Goal: Transaction & Acquisition: Purchase product/service

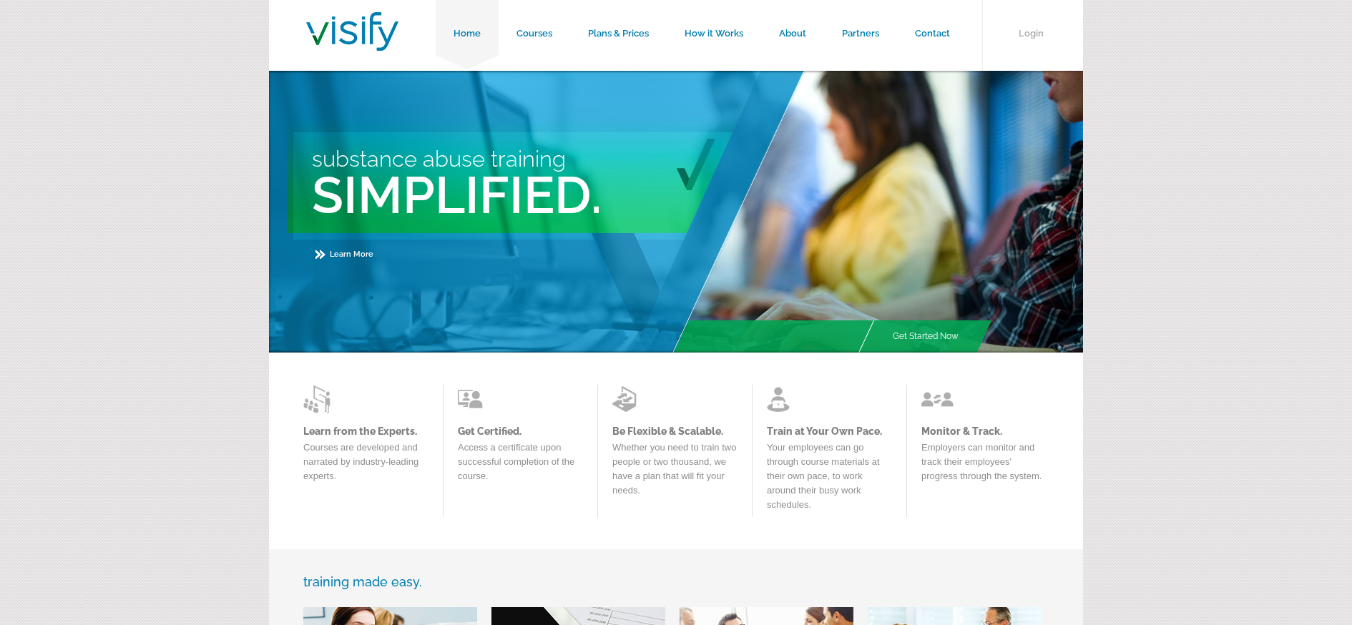
scroll to position [12, 0]
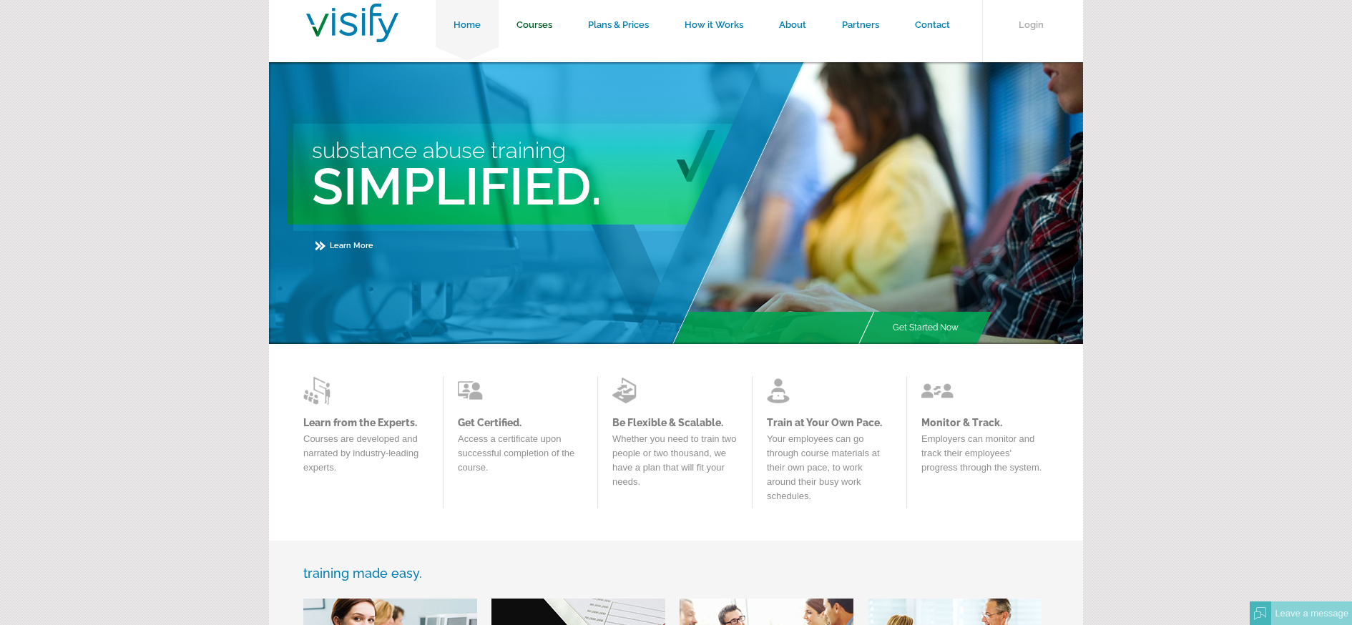
click at [543, 26] on link "Courses" at bounding box center [535, 25] width 72 height 74
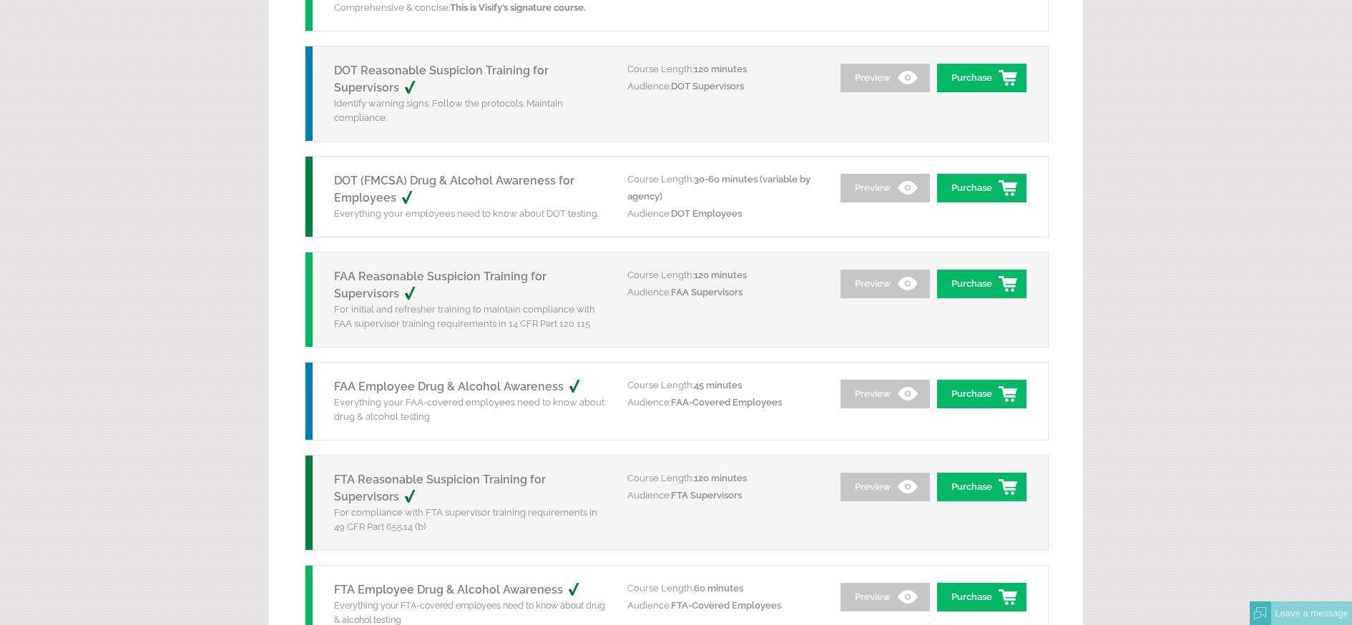
scroll to position [354, 0]
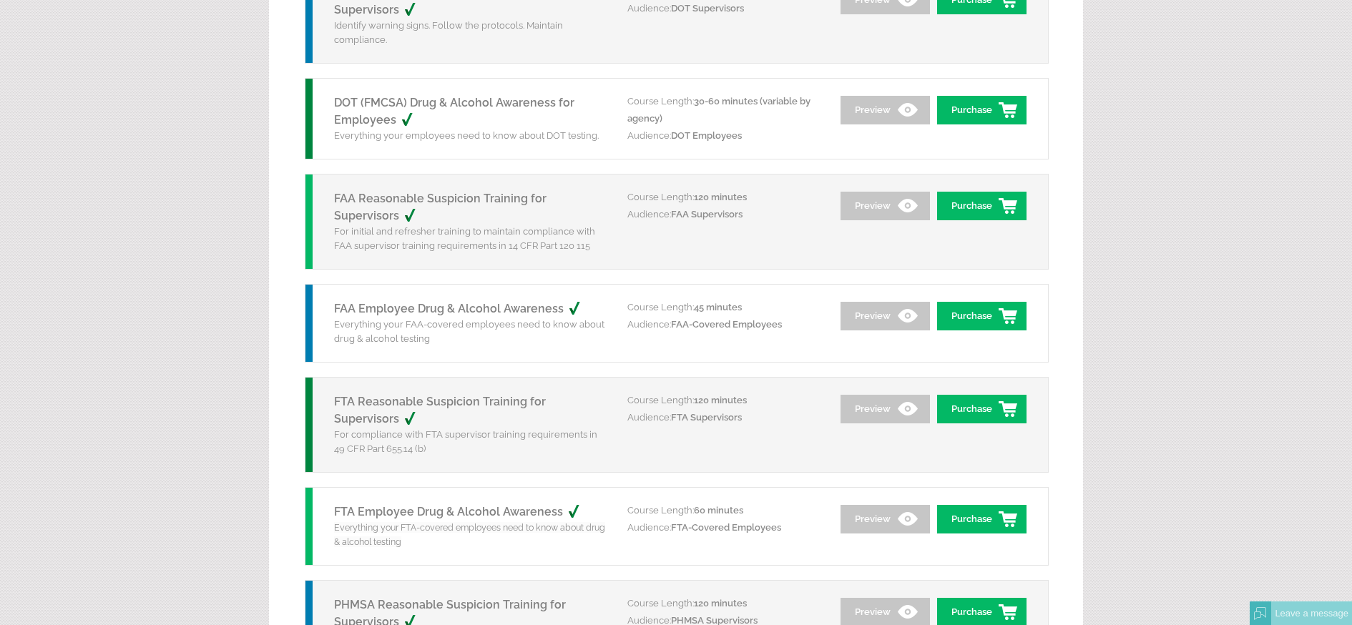
click at [396, 320] on p "Everything your FAA-covered employees need to know about drug & alcohol testing" at bounding box center [470, 332] width 272 height 29
click at [394, 311] on link "FAA Employee Drug & Alcohol Awareness" at bounding box center [465, 309] width 262 height 14
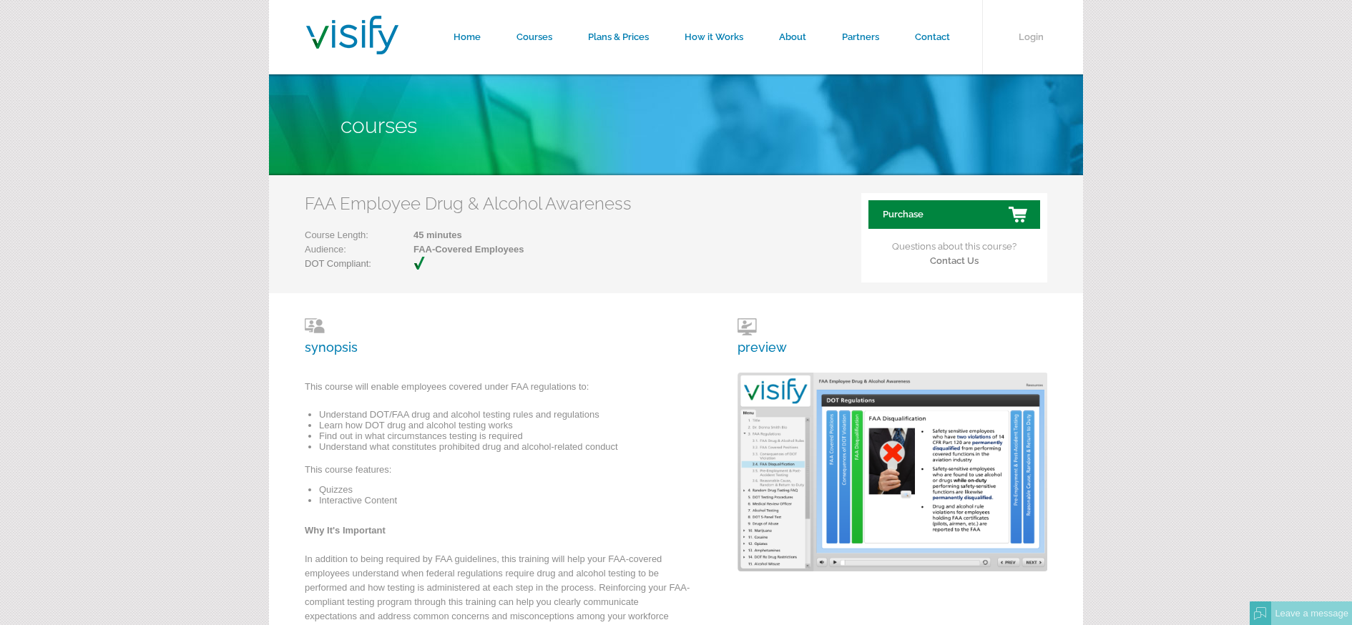
click at [914, 208] on link "Purchase" at bounding box center [954, 214] width 172 height 29
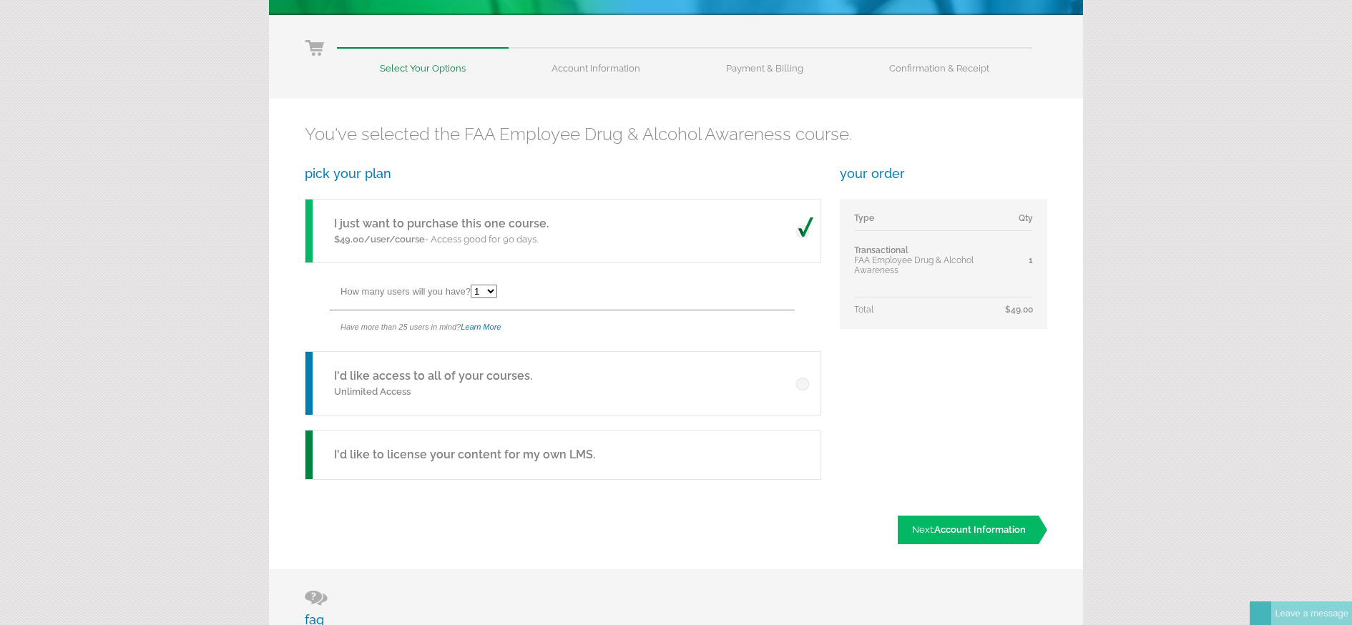
scroll to position [163, 0]
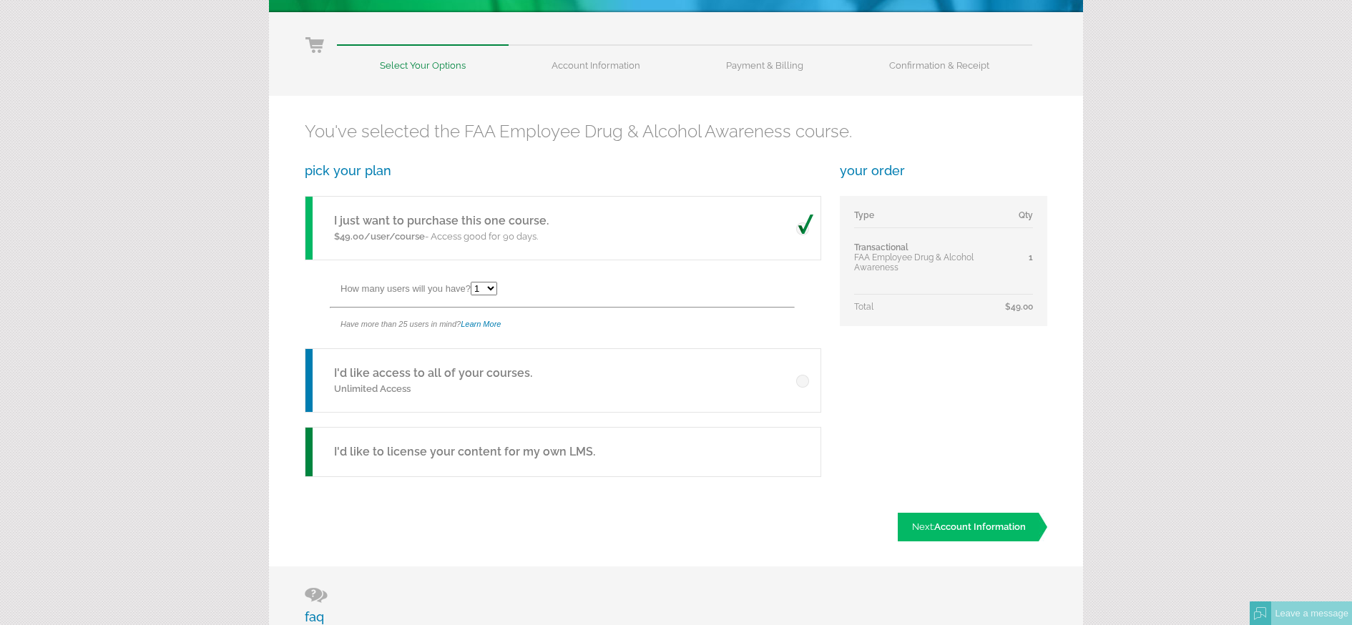
click at [800, 381] on span at bounding box center [804, 377] width 17 height 21
click at [0, 0] on input "radio" at bounding box center [0, 0] width 0 height 0
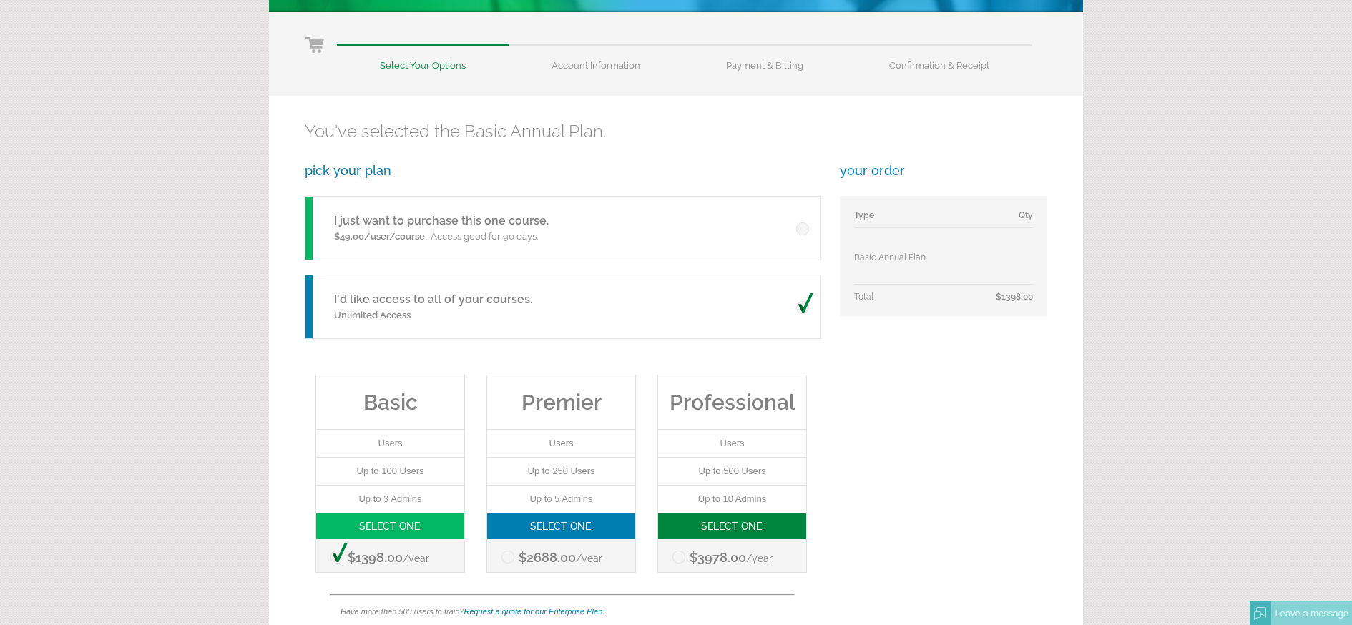
click at [802, 230] on span at bounding box center [804, 225] width 17 height 21
click at [0, 0] on input "radio" at bounding box center [0, 0] width 0 height 0
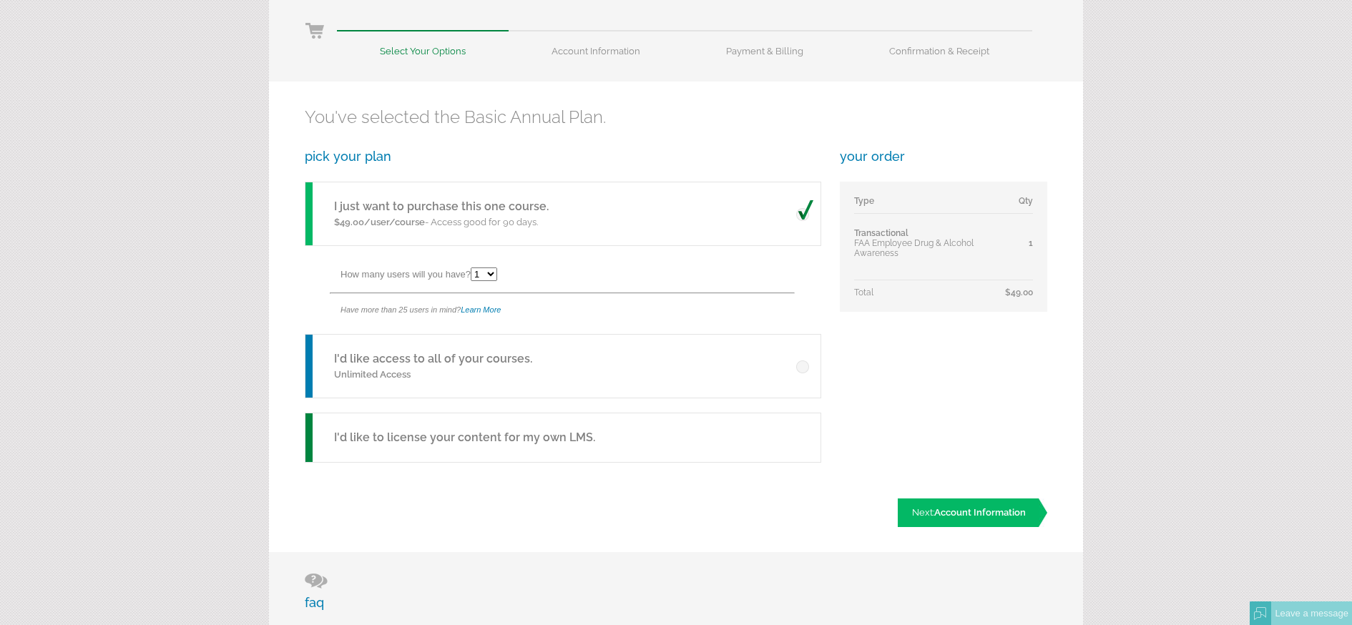
scroll to position [179, 0]
click at [625, 431] on div "I'd like to license your content for my own LMS." at bounding box center [563, 436] width 516 height 50
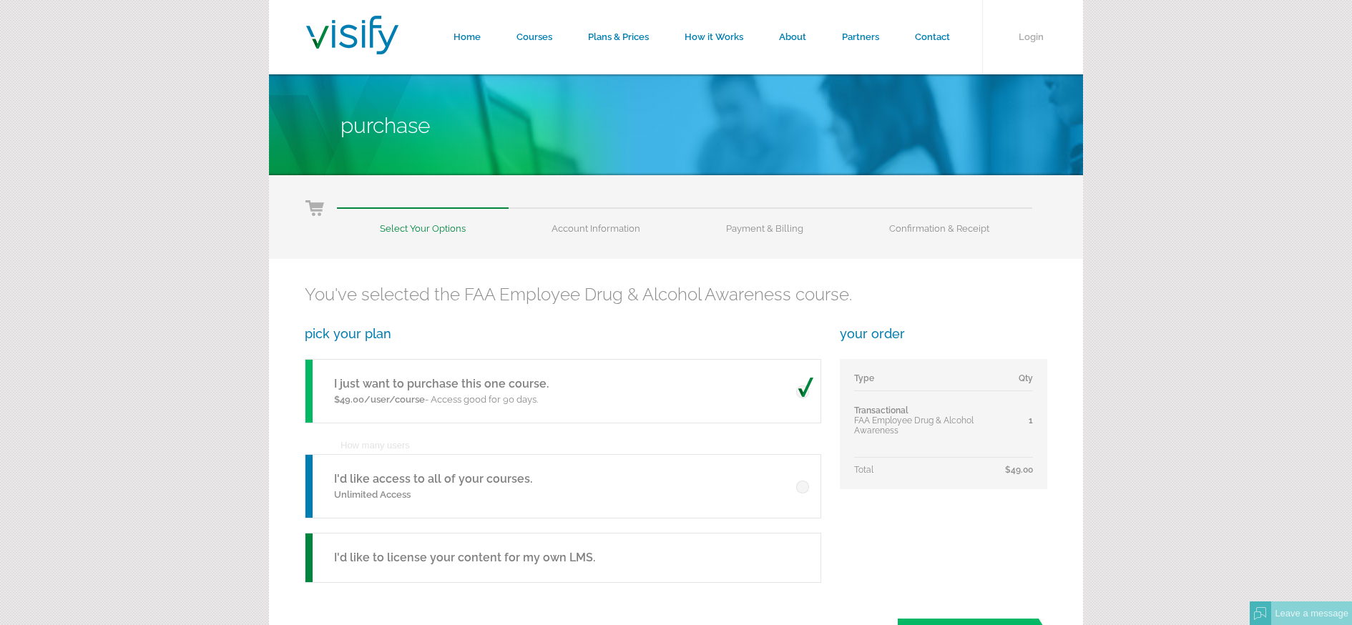
scroll to position [179, 0]
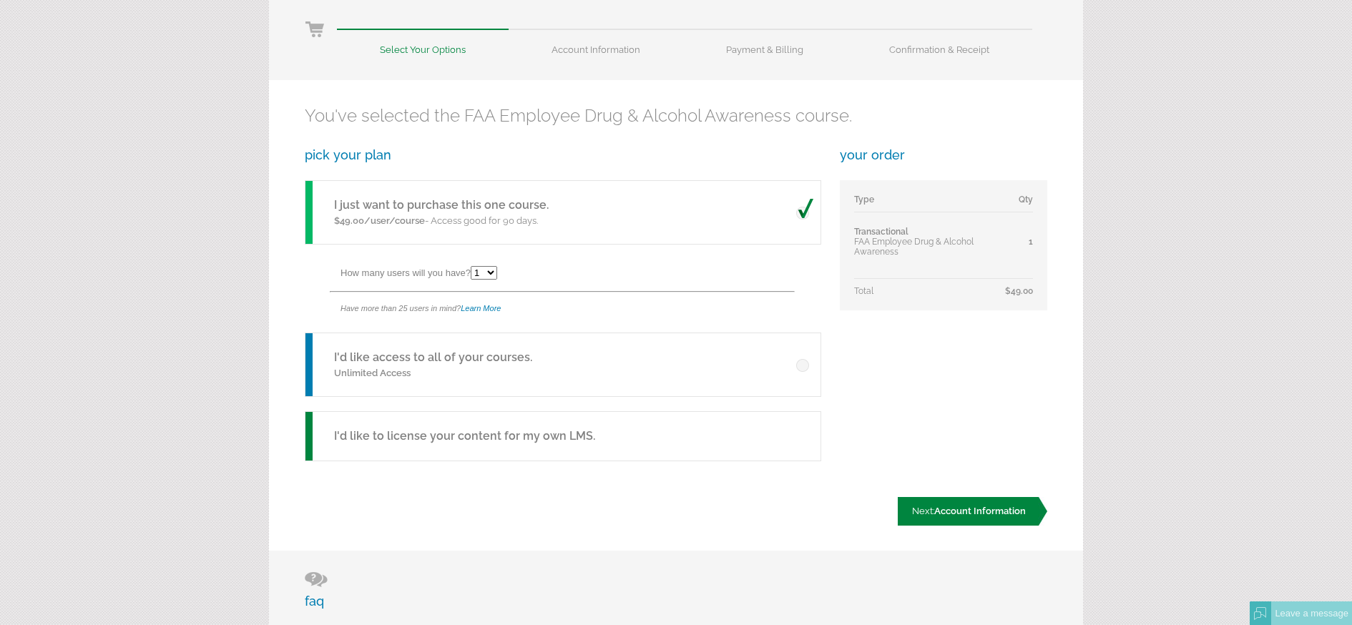
click at [959, 516] on link "Next: Account Information" at bounding box center [973, 511] width 150 height 29
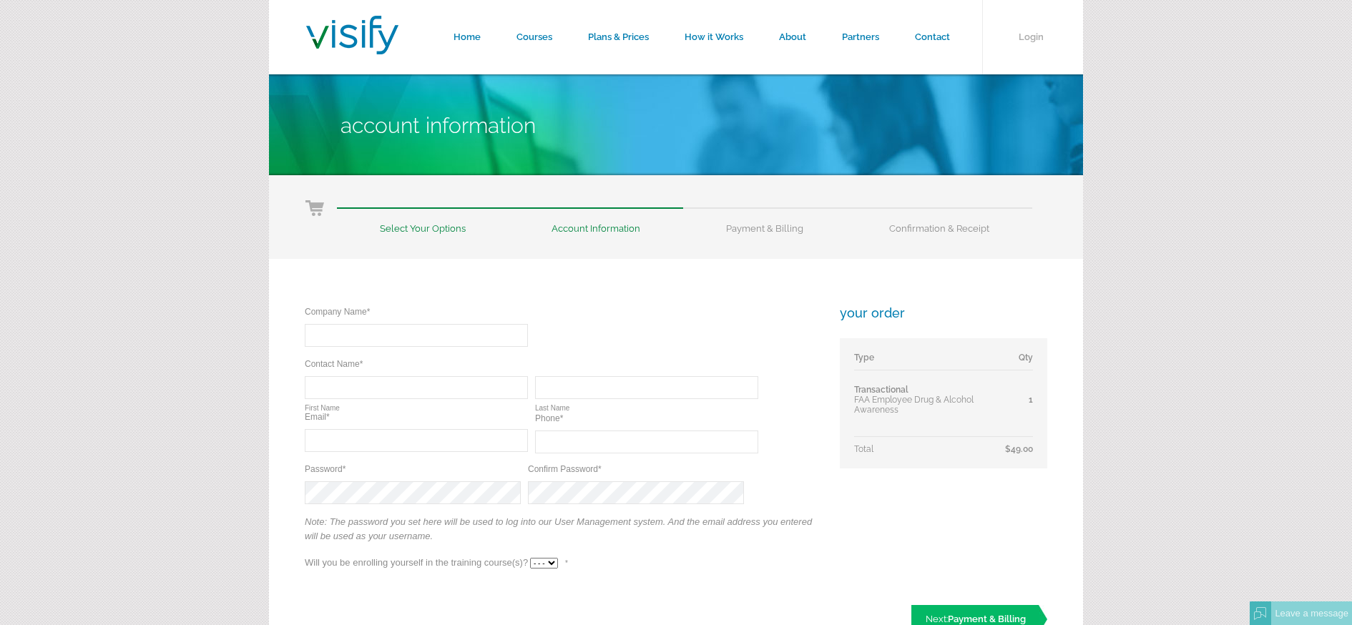
click at [421, 334] on input "text" at bounding box center [416, 335] width 223 height 23
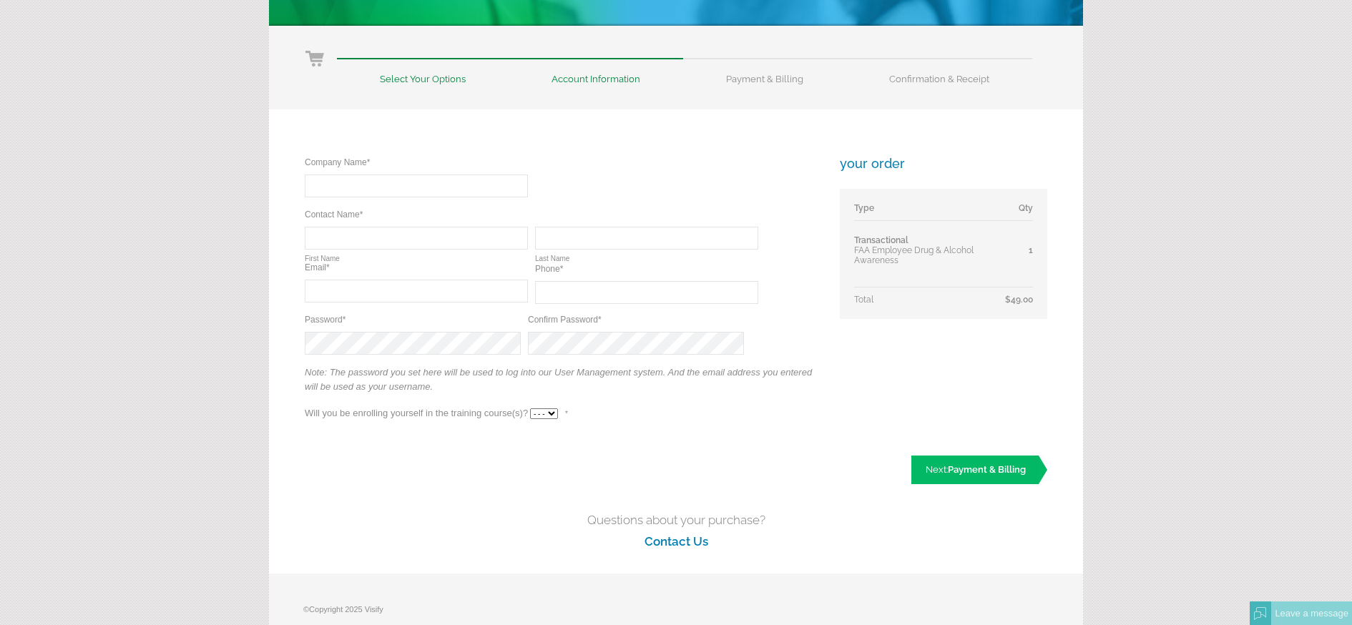
scroll to position [109, 0]
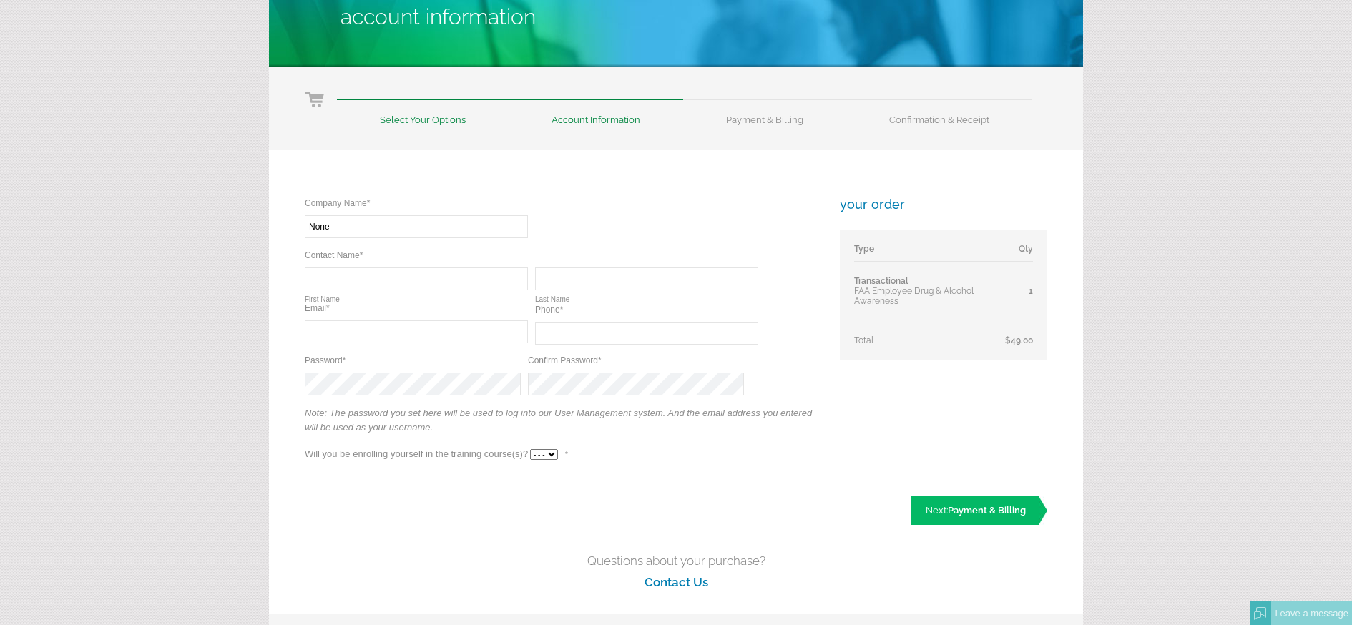
type input "None"
click at [378, 279] on input "text" at bounding box center [416, 279] width 223 height 23
type input "[PERSON_NAME]"
type input "[PERSON_NAME][EMAIL_ADDRESS][DOMAIN_NAME]"
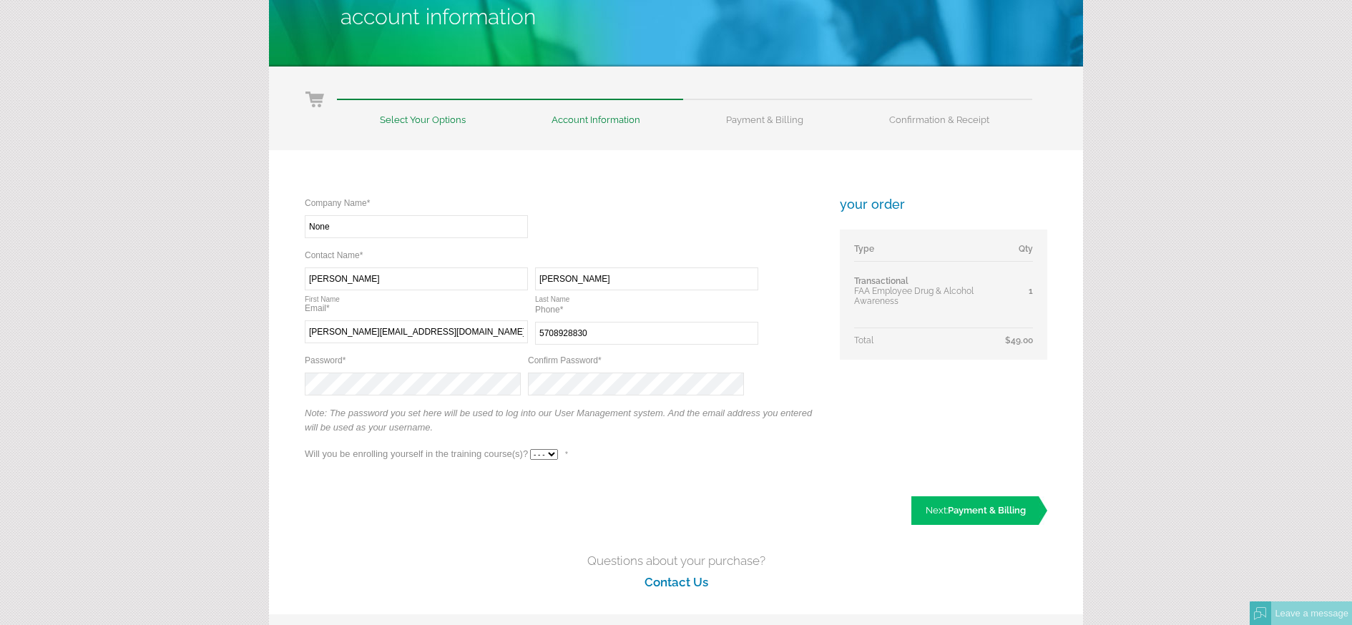
type input "[PHONE_NUMBER]"
click at [542, 451] on select "- - - Yes No" at bounding box center [544, 454] width 28 height 11
select select "Yes"
click at [530, 449] on select "- - - Yes No" at bounding box center [544, 454] width 28 height 11
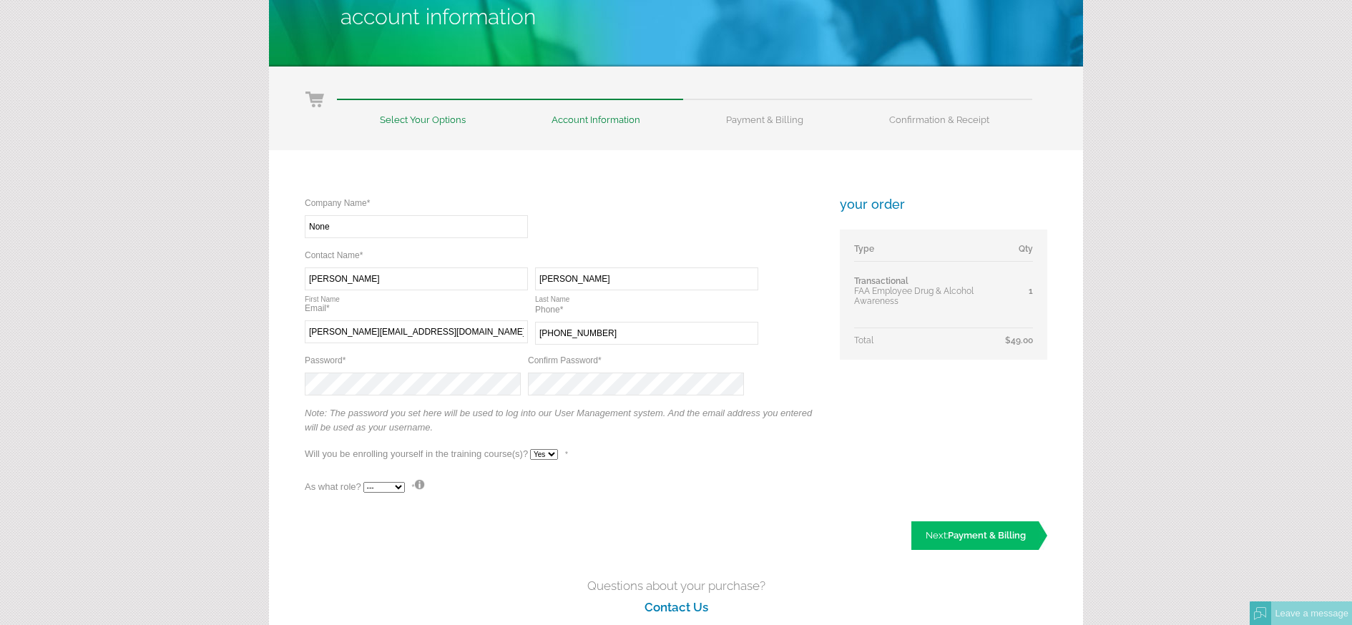
click at [399, 486] on select "--- Teacher Student" at bounding box center [383, 487] width 41 height 11
click at [363, 482] on select "--- Teacher Student" at bounding box center [383, 487] width 41 height 11
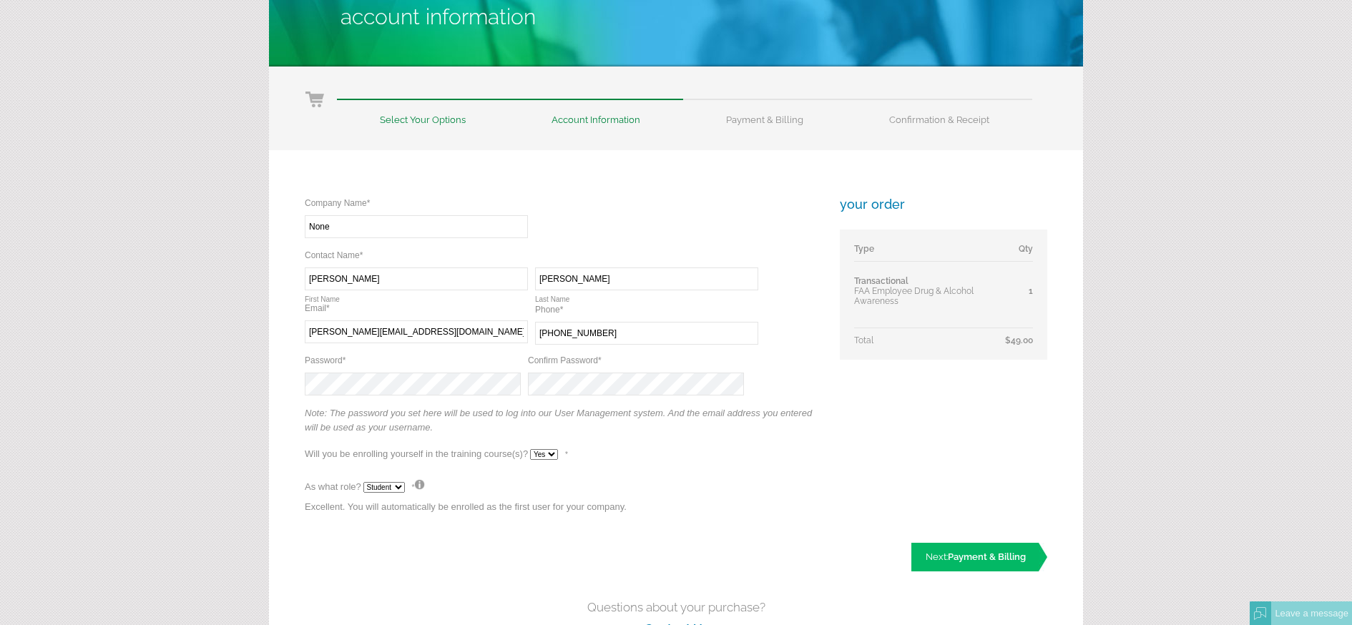
click at [383, 483] on select "--- Teacher Student" at bounding box center [383, 487] width 41 height 11
click at [363, 482] on select "--- Teacher Student" at bounding box center [383, 487] width 41 height 11
click at [393, 486] on select "--- Teacher Student" at bounding box center [383, 487] width 41 height 11
select select "True"
click at [363, 482] on select "--- Teacher Student" at bounding box center [383, 487] width 41 height 11
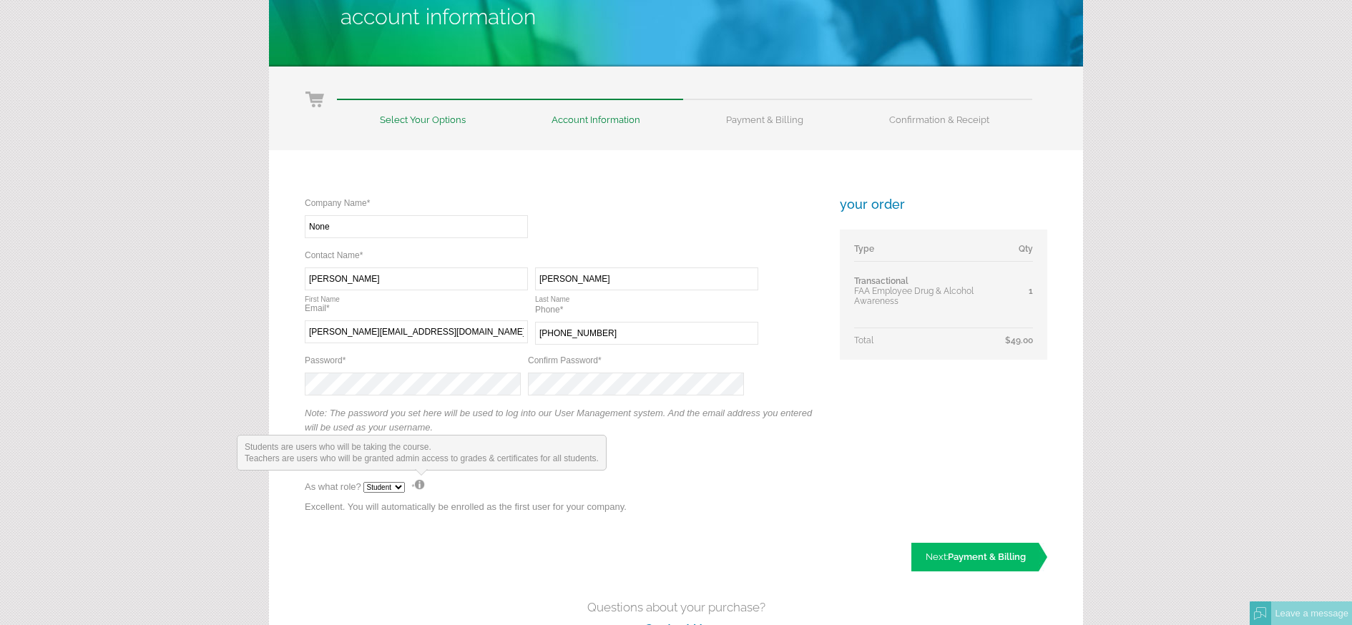
click at [421, 484] on img at bounding box center [419, 484] width 11 height 11
click at [384, 482] on select "--- Teacher Student" at bounding box center [383, 487] width 41 height 11
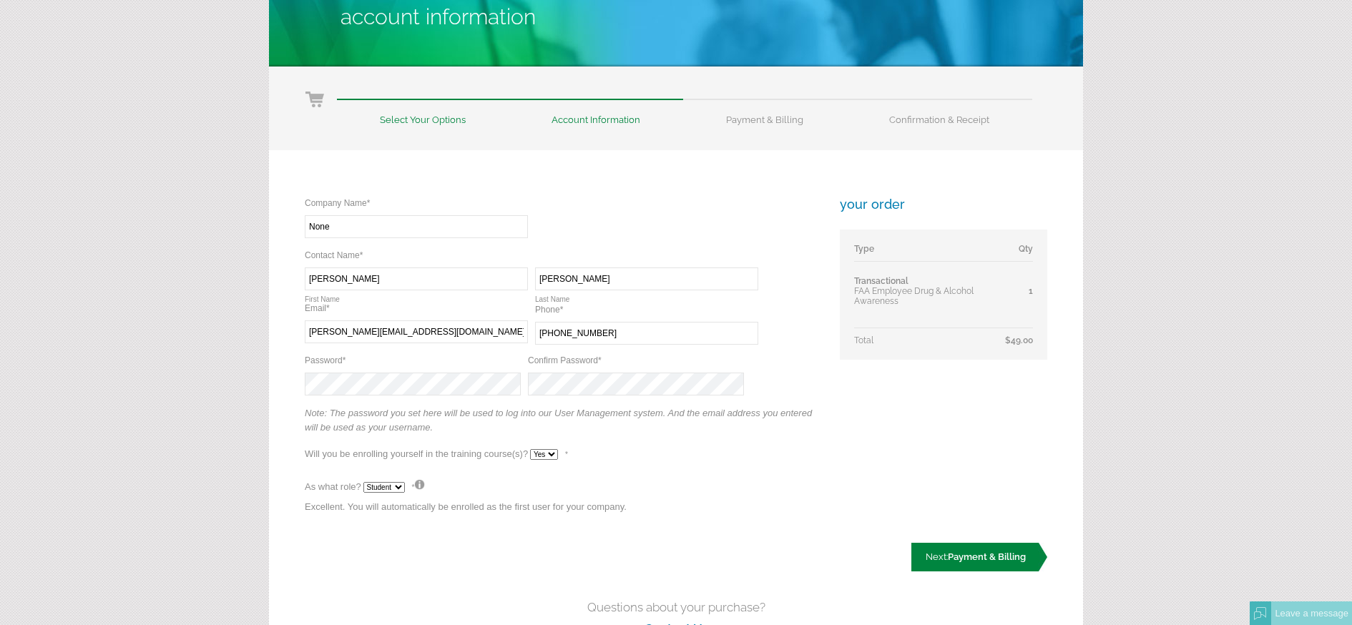
click at [955, 547] on link "Next: Payment & Billing" at bounding box center [979, 557] width 136 height 29
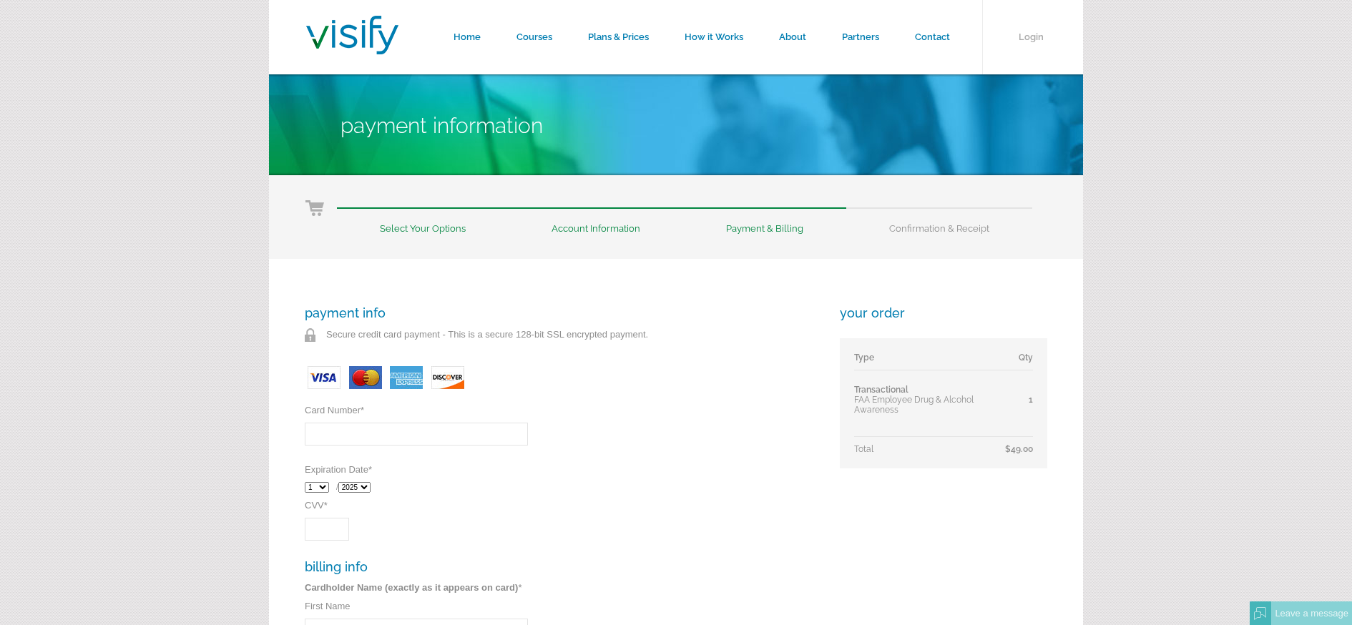
click at [447, 435] on input "Card Number *" at bounding box center [416, 434] width 223 height 23
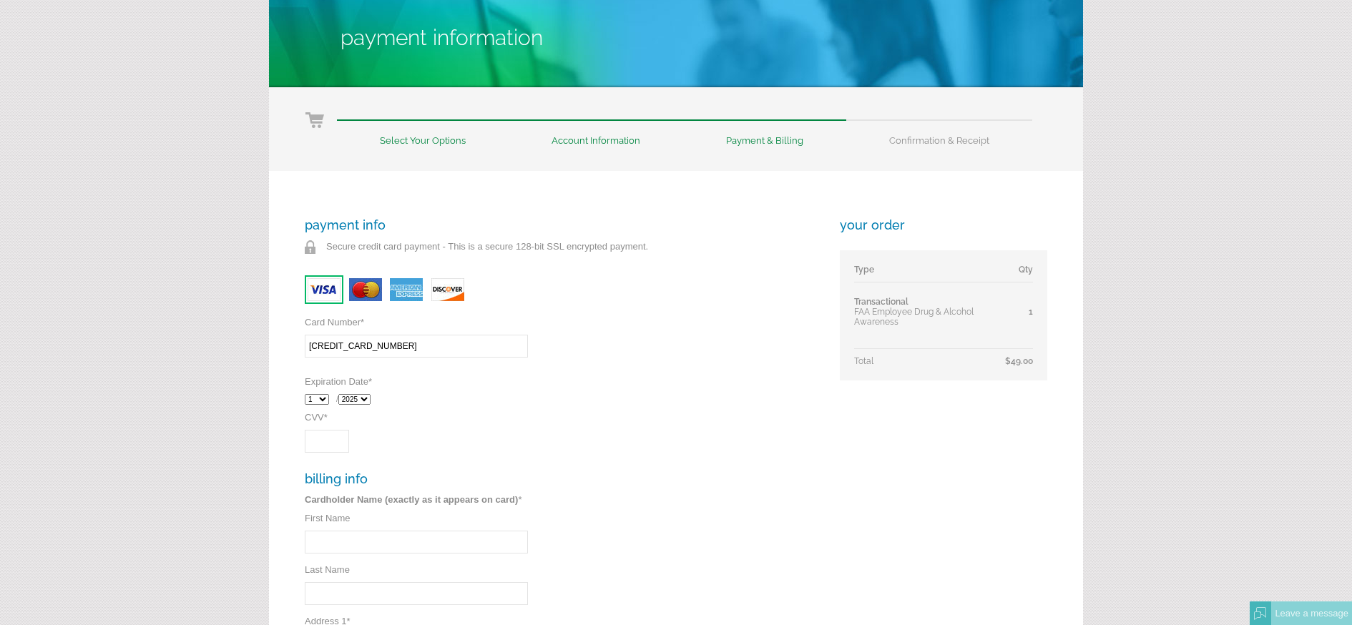
scroll to position [103, 0]
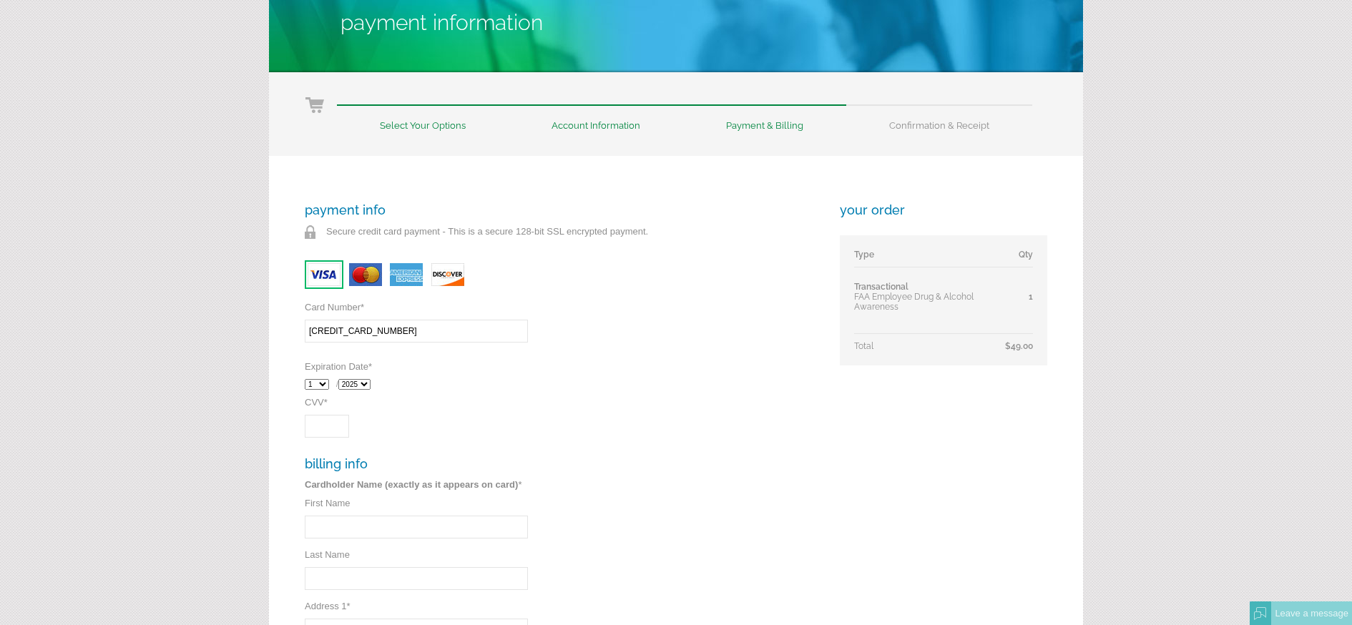
type input "4266841856688625"
click at [368, 384] on select "2025 2026 2027 2028 2029 2030 2031 2032" at bounding box center [354, 384] width 32 height 11
select select "2030"
click at [342, 379] on select "2025 2026 2027 2028 2029 2030 2031 2032" at bounding box center [354, 384] width 32 height 11
click at [343, 430] on input "CVV *" at bounding box center [327, 426] width 44 height 23
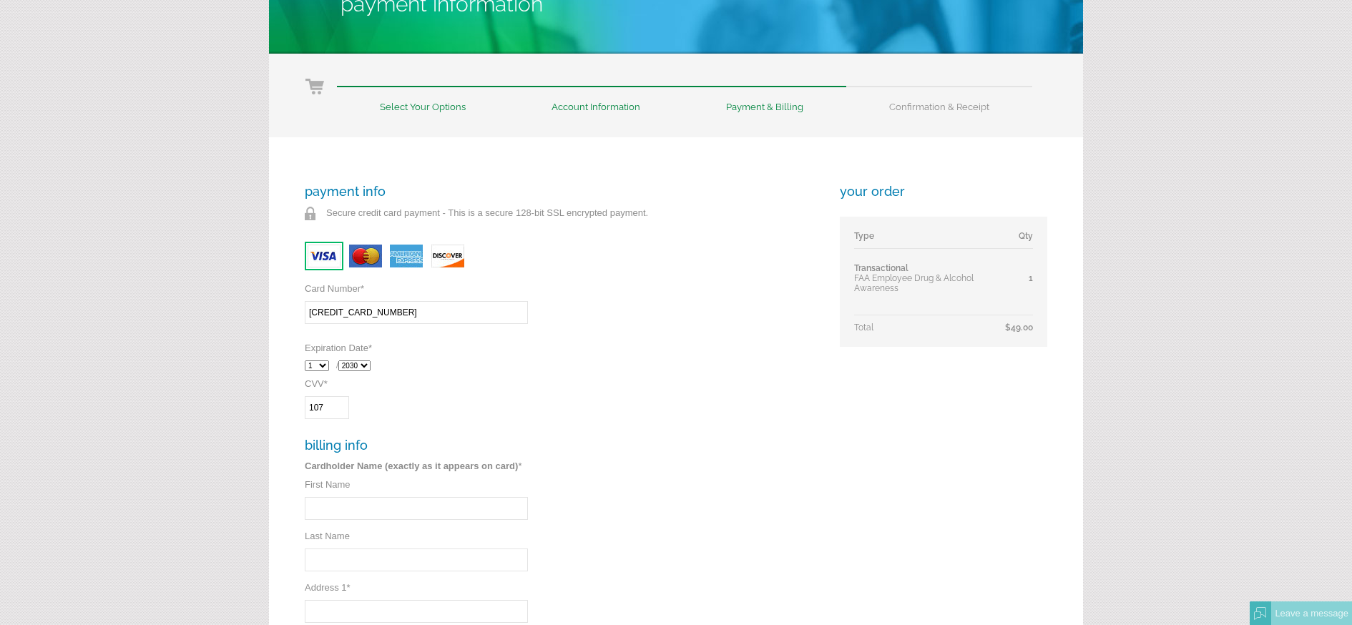
scroll to position [149, 0]
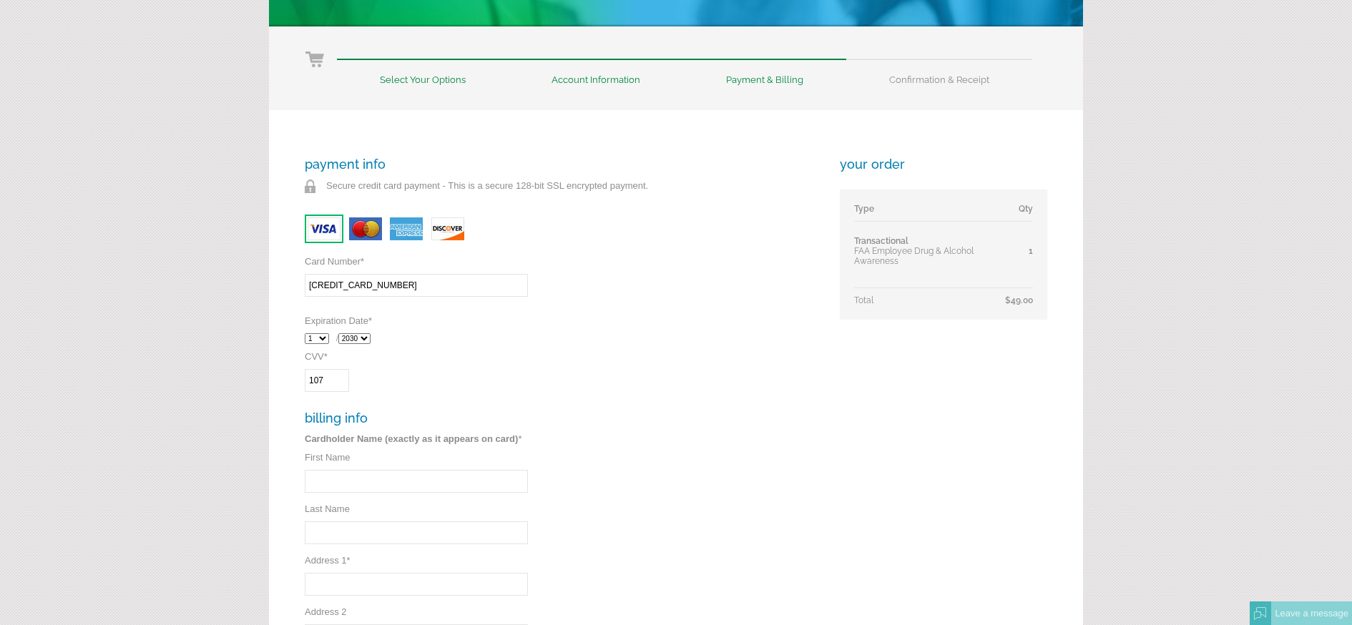
type input "107"
click at [408, 484] on input "First Name" at bounding box center [416, 481] width 223 height 23
type input "Jeremiah"
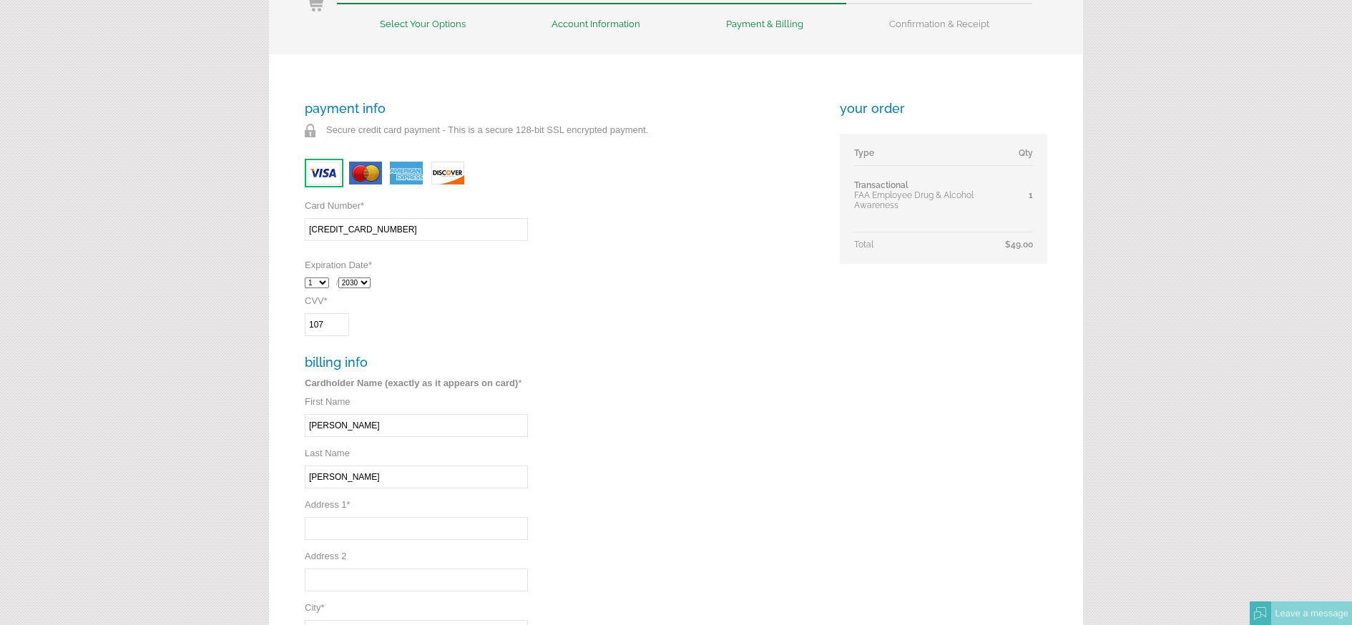
scroll to position [257, 0]
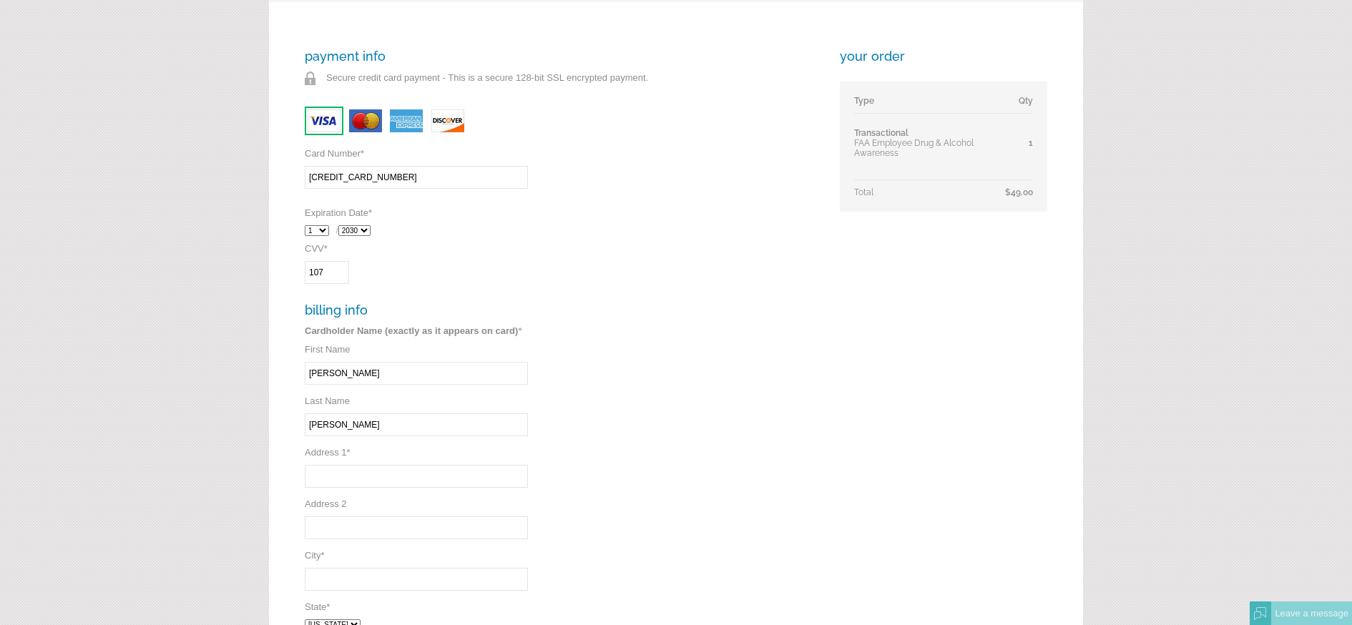
type input "Martinez"
click at [421, 486] on input "Address 1 *" at bounding box center [416, 476] width 223 height 23
click at [464, 470] on input "Address 1 *" at bounding box center [416, 476] width 223 height 23
type input "6"
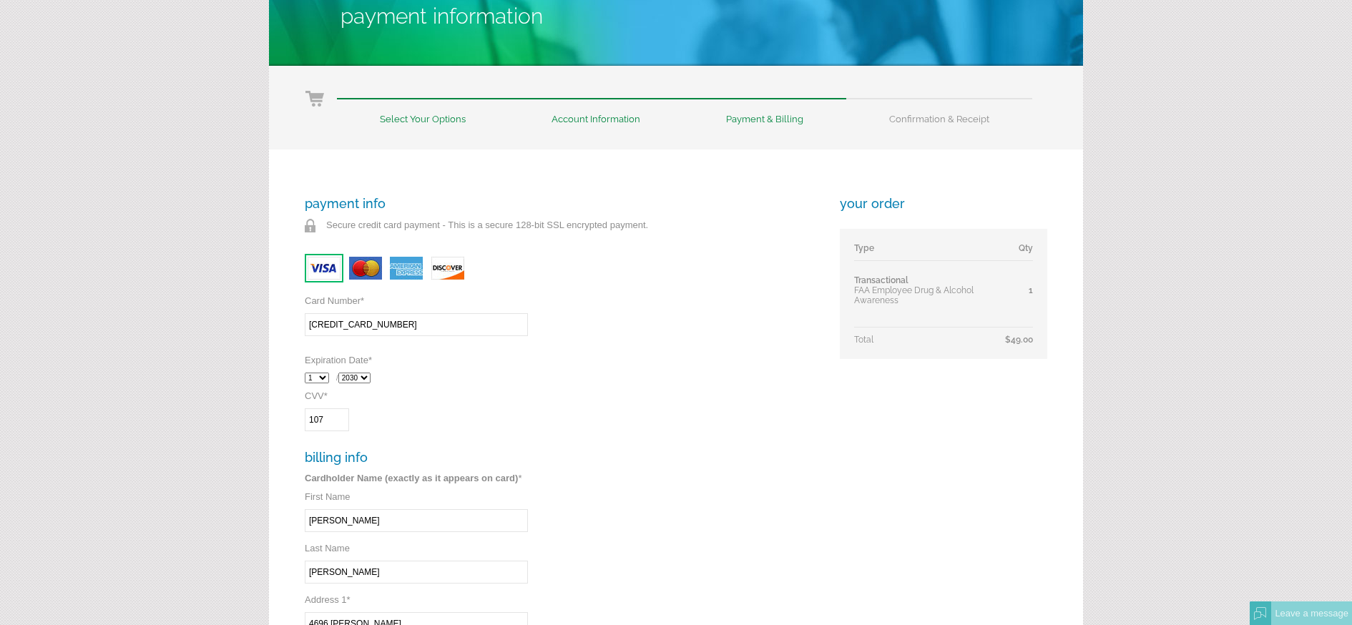
scroll to position [0, 0]
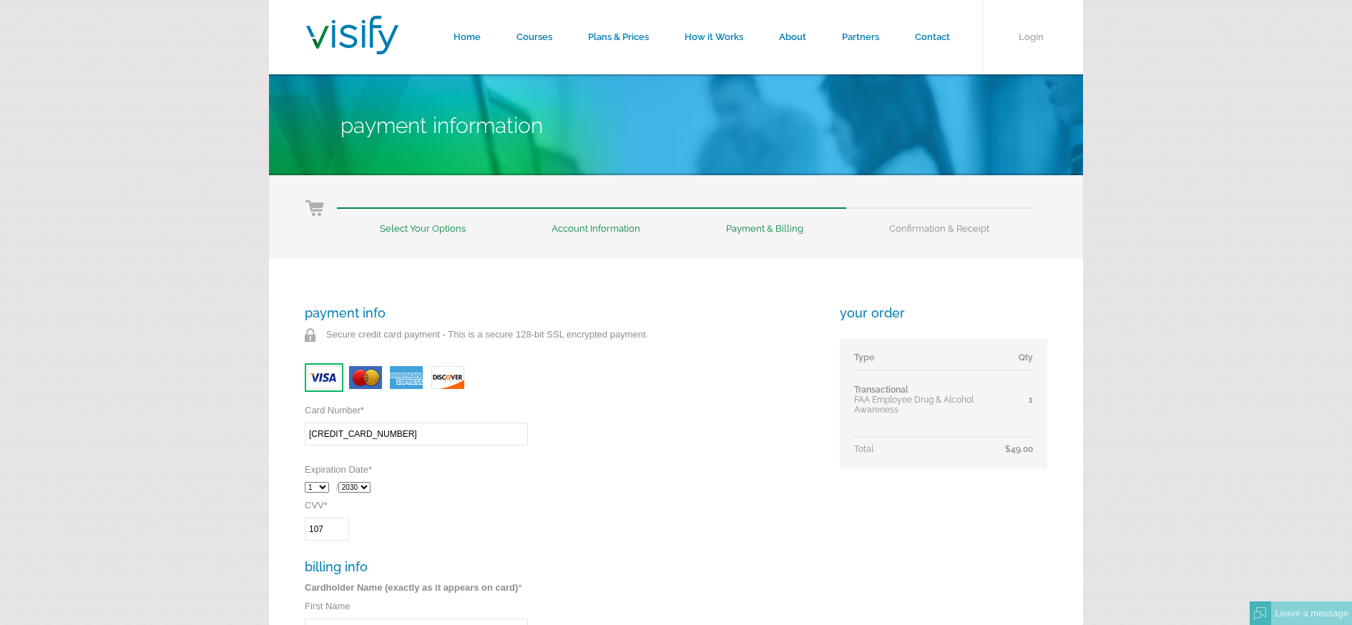
type input "4696 Josephine"
click at [419, 230] on li "Select Your Options" at bounding box center [423, 220] width 172 height 26
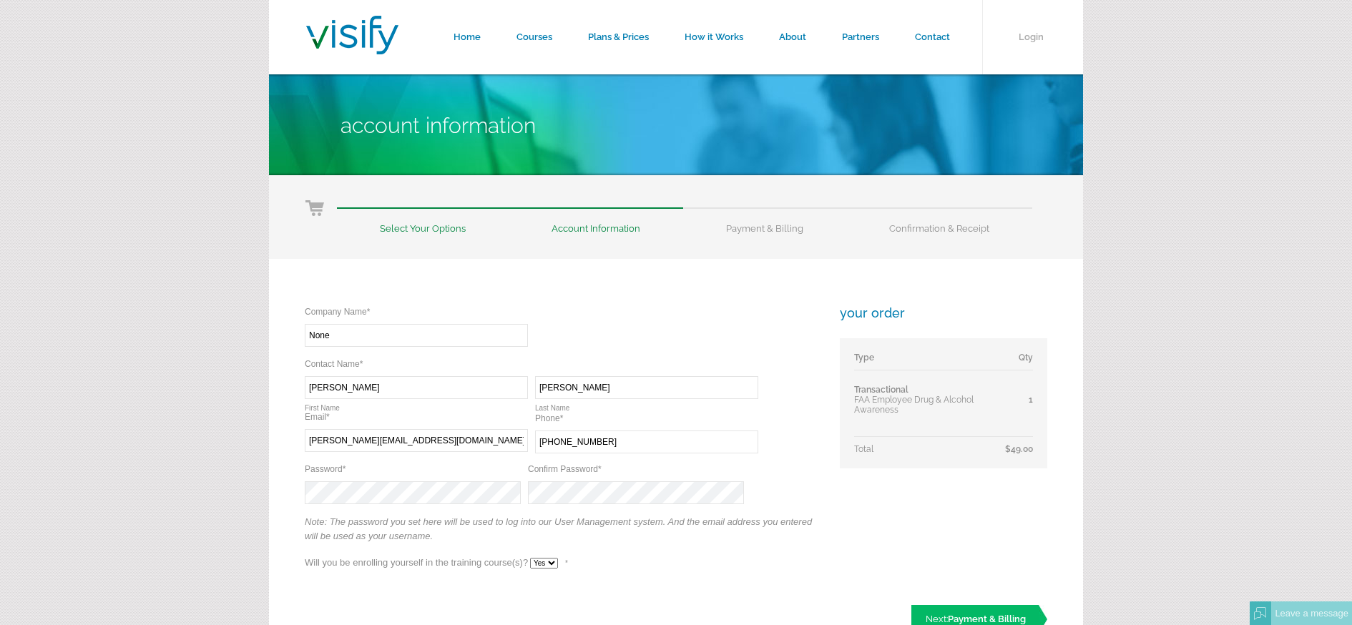
select select "Yes"
drag, startPoint x: 346, startPoint y: 335, endPoint x: 255, endPoint y: 327, distance: 91.2
click at [255, 329] on form "Home Courses Plans & Prices How it Works About Partners Contact Login Account I…" at bounding box center [676, 426] width 1352 height 853
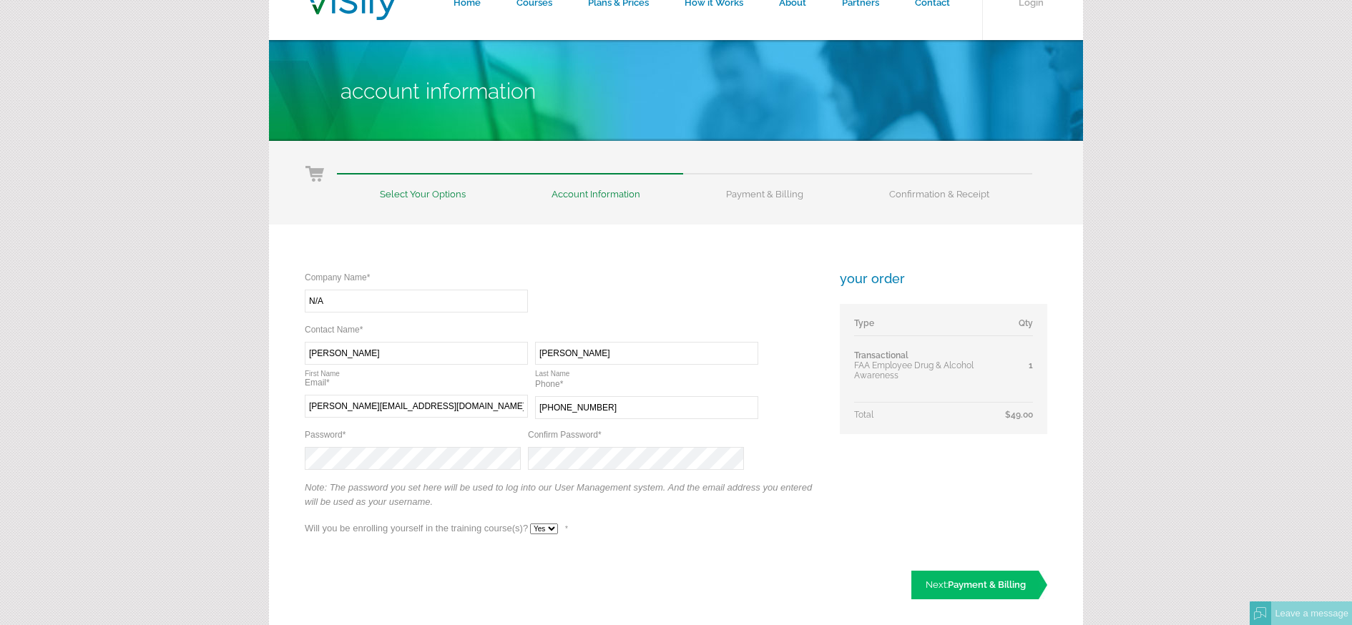
scroll to position [126, 0]
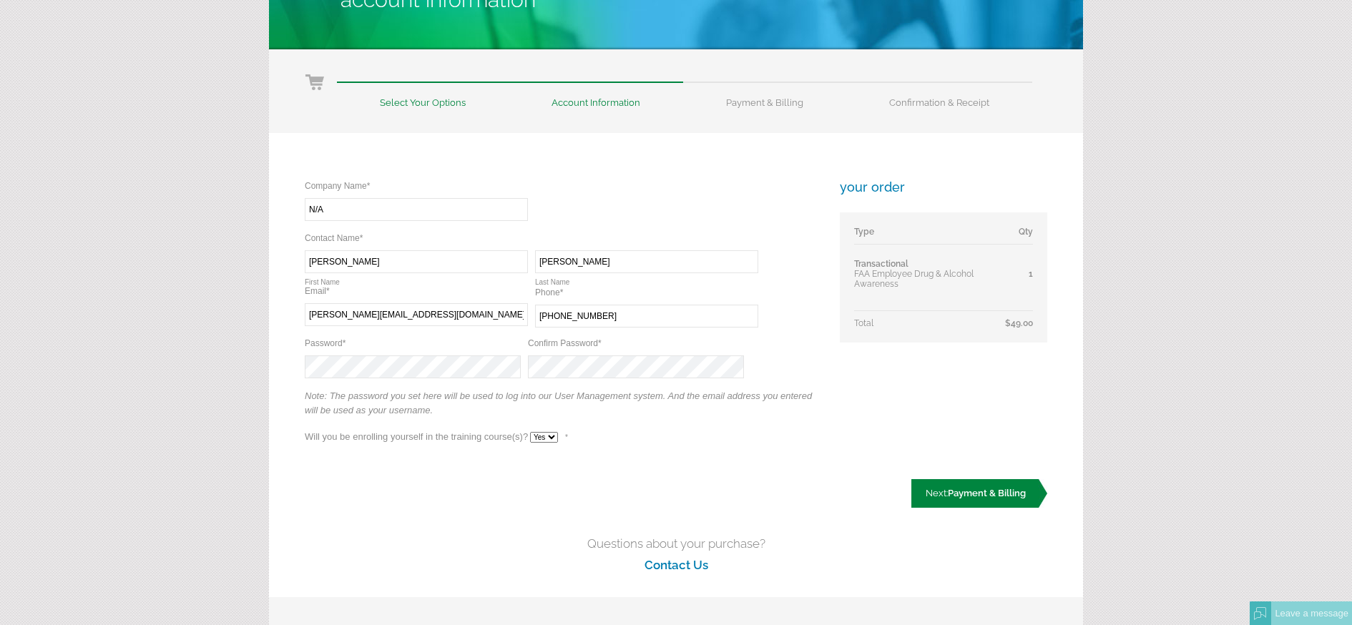
type input "N/A"
click at [940, 494] on link "Next: Payment & Billing" at bounding box center [979, 493] width 136 height 29
click at [930, 481] on link "Next: Payment & Billing" at bounding box center [979, 493] width 136 height 29
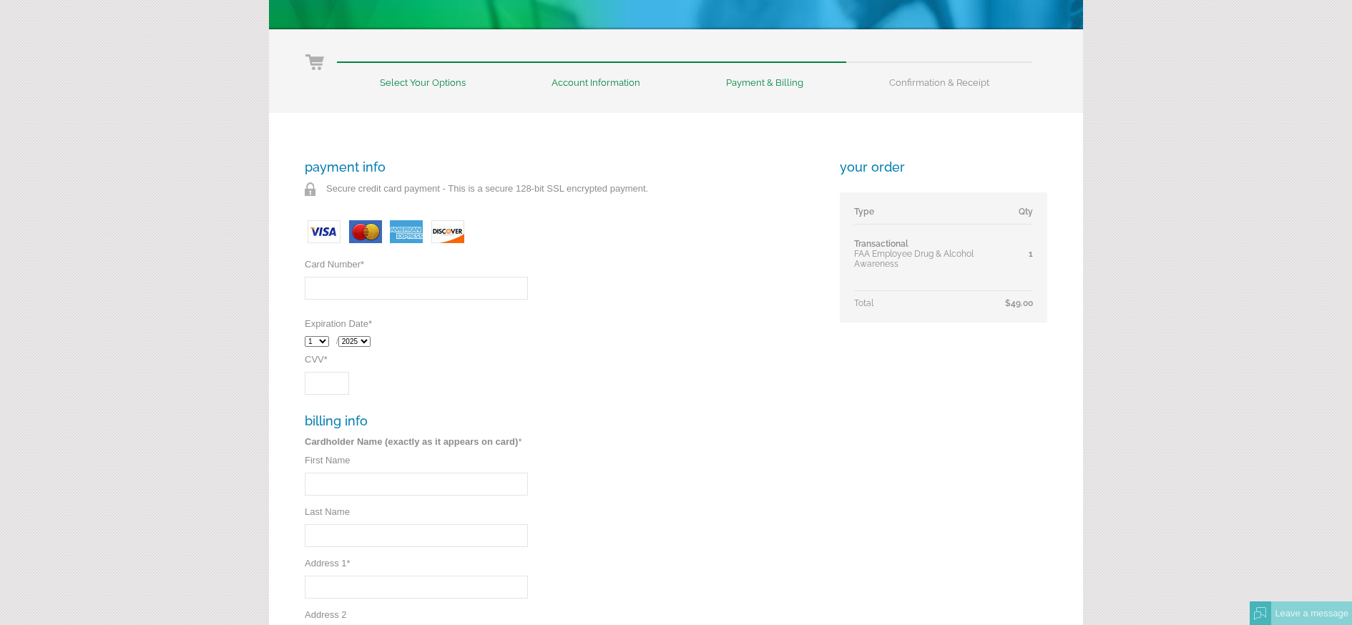
scroll to position [198, 0]
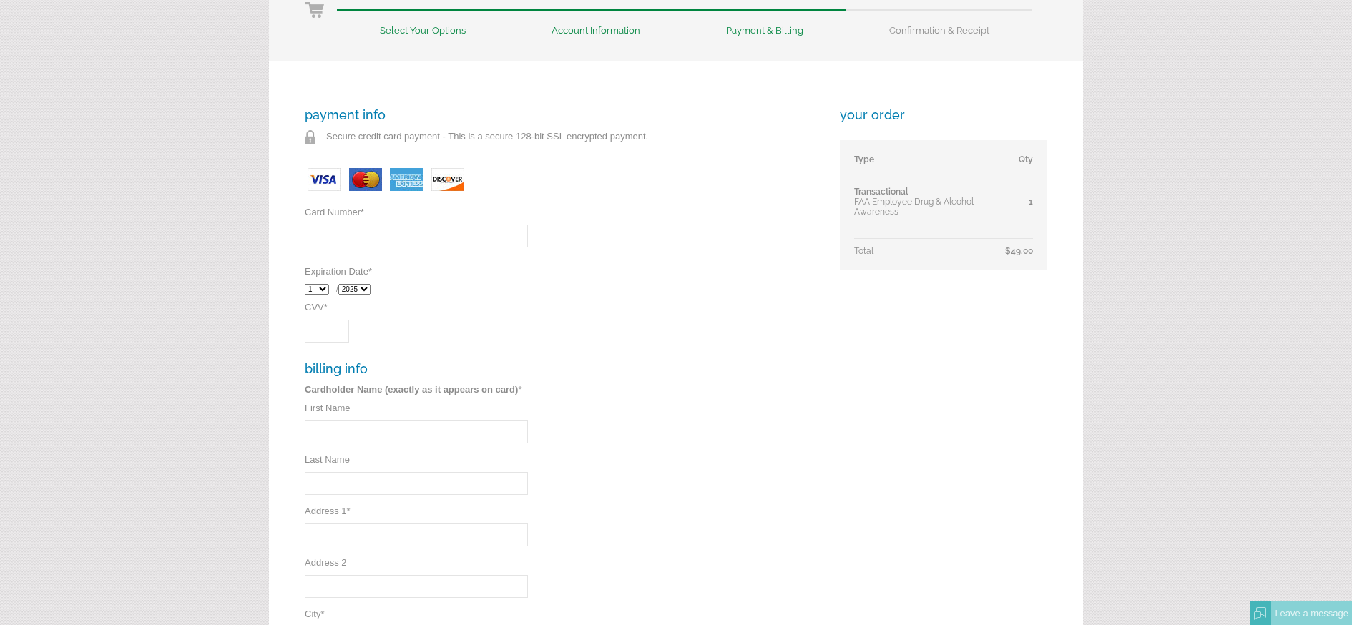
click at [411, 238] on input "Card Number *" at bounding box center [416, 236] width 223 height 23
type input "4266841856688625"
click at [371, 292] on select "2025 2026 2027 2028 2029 2030 2031 2032" at bounding box center [354, 289] width 32 height 11
select select "2030"
click at [342, 284] on select "2025 2026 2027 2028 2029 2030 2031 2032" at bounding box center [354, 289] width 32 height 11
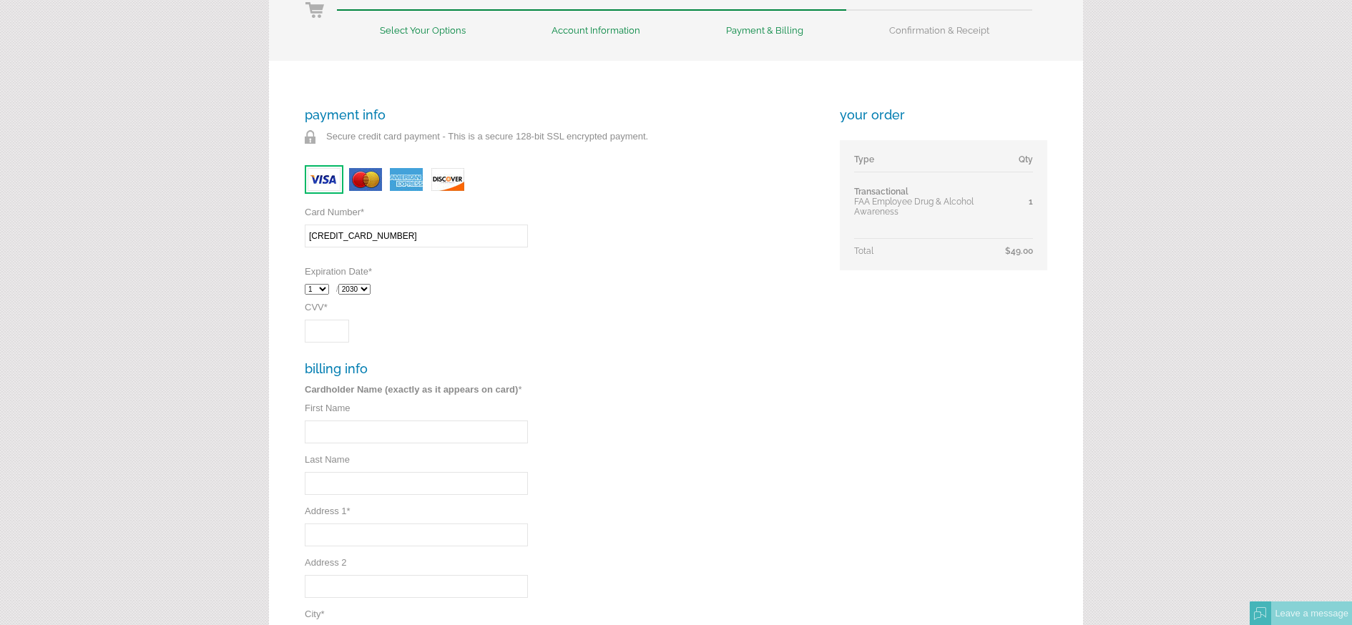
click at [340, 335] on input "CVV *" at bounding box center [327, 331] width 44 height 23
type input "107"
click at [371, 441] on input "First Name" at bounding box center [416, 432] width 223 height 23
type input "7"
type input "Jeremiah"
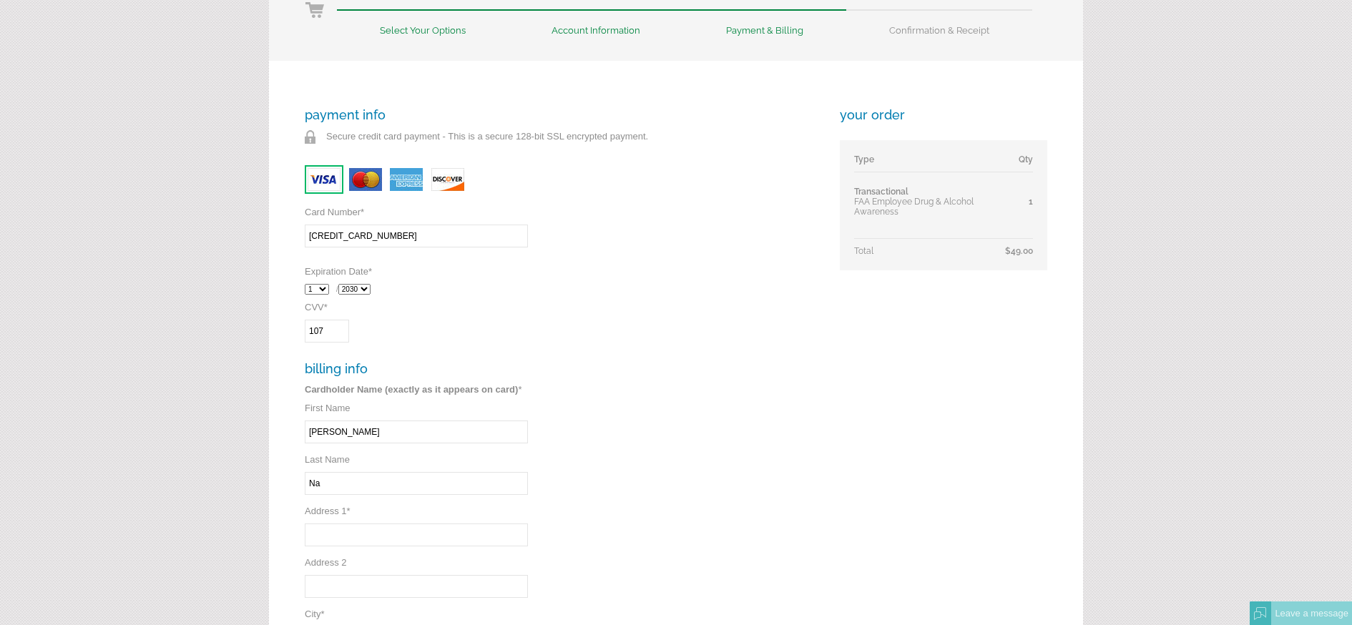
type input "N"
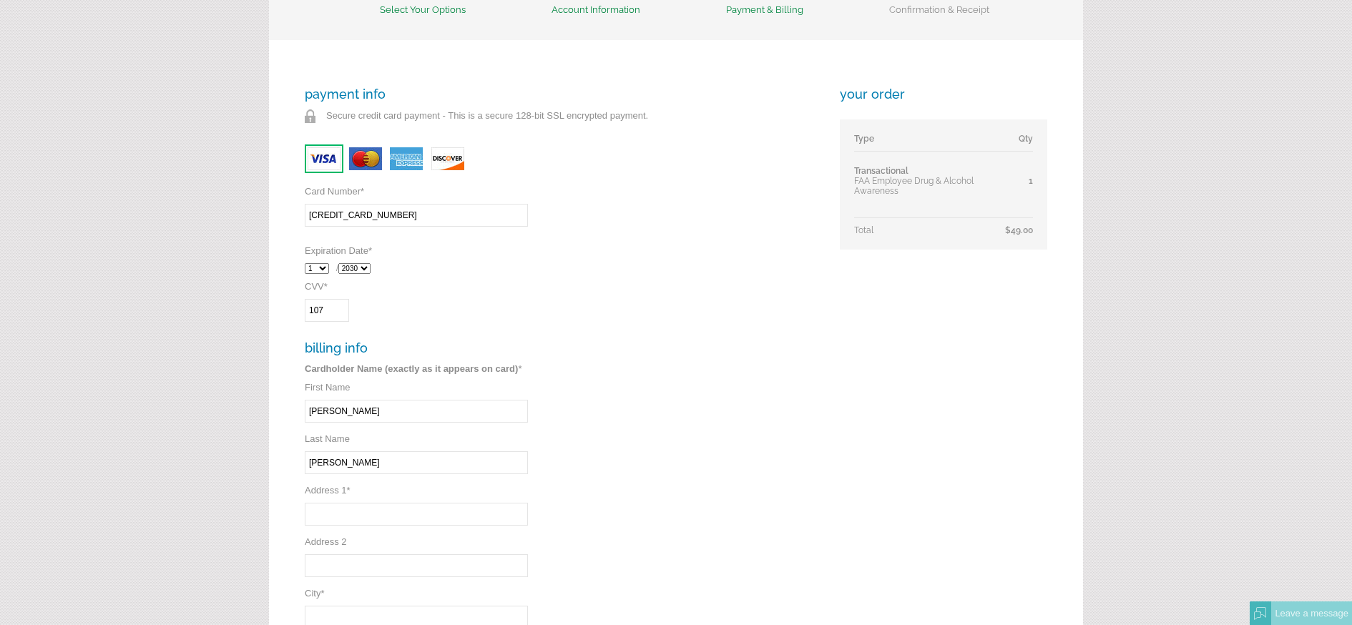
scroll to position [230, 0]
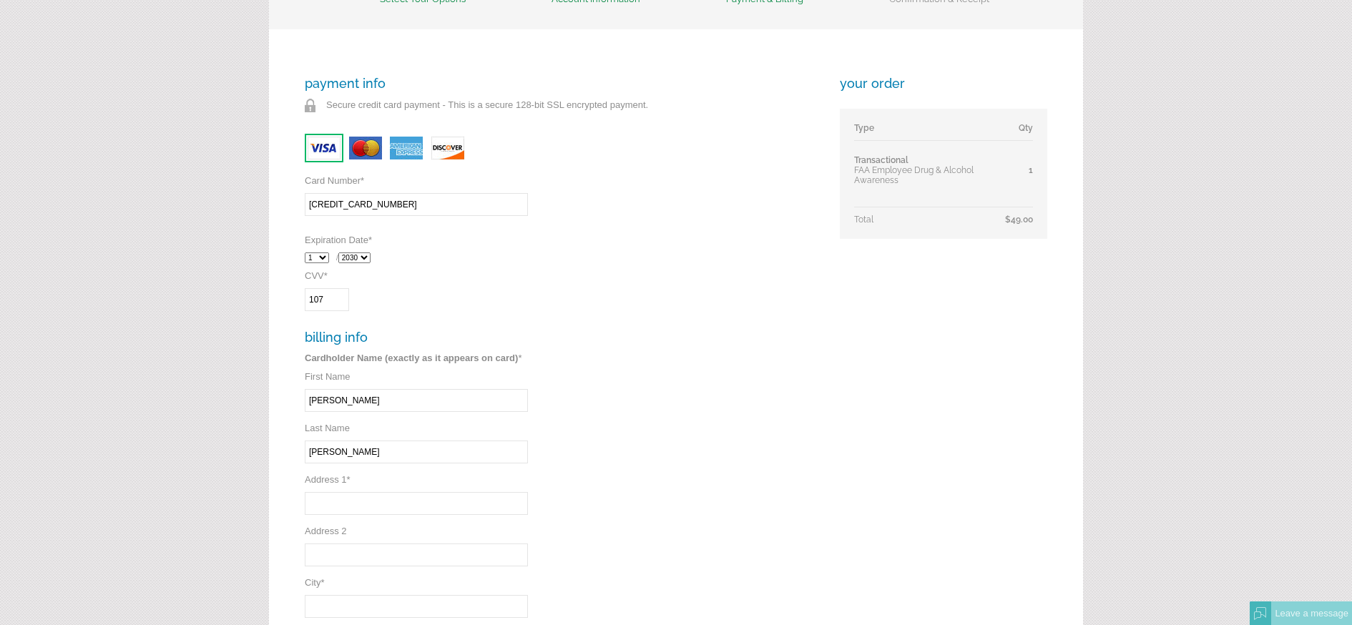
type input "Martinez"
click at [411, 504] on input "Address 1 *" at bounding box center [416, 503] width 223 height 23
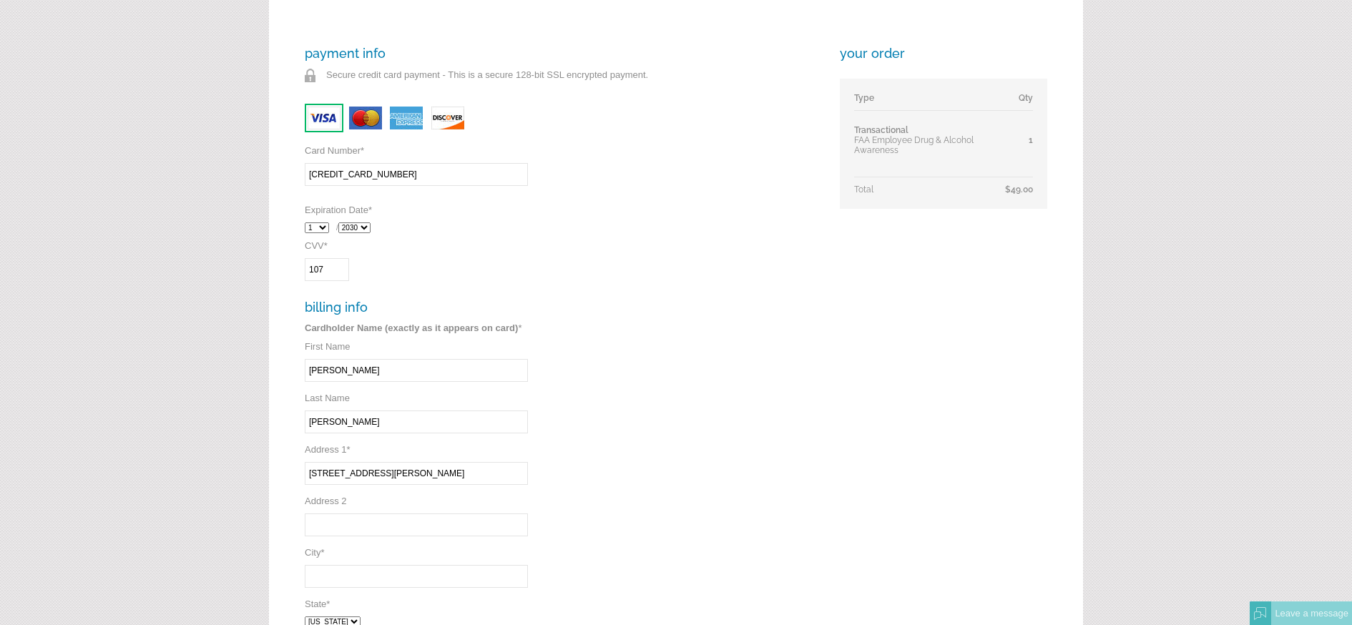
scroll to position [295, 0]
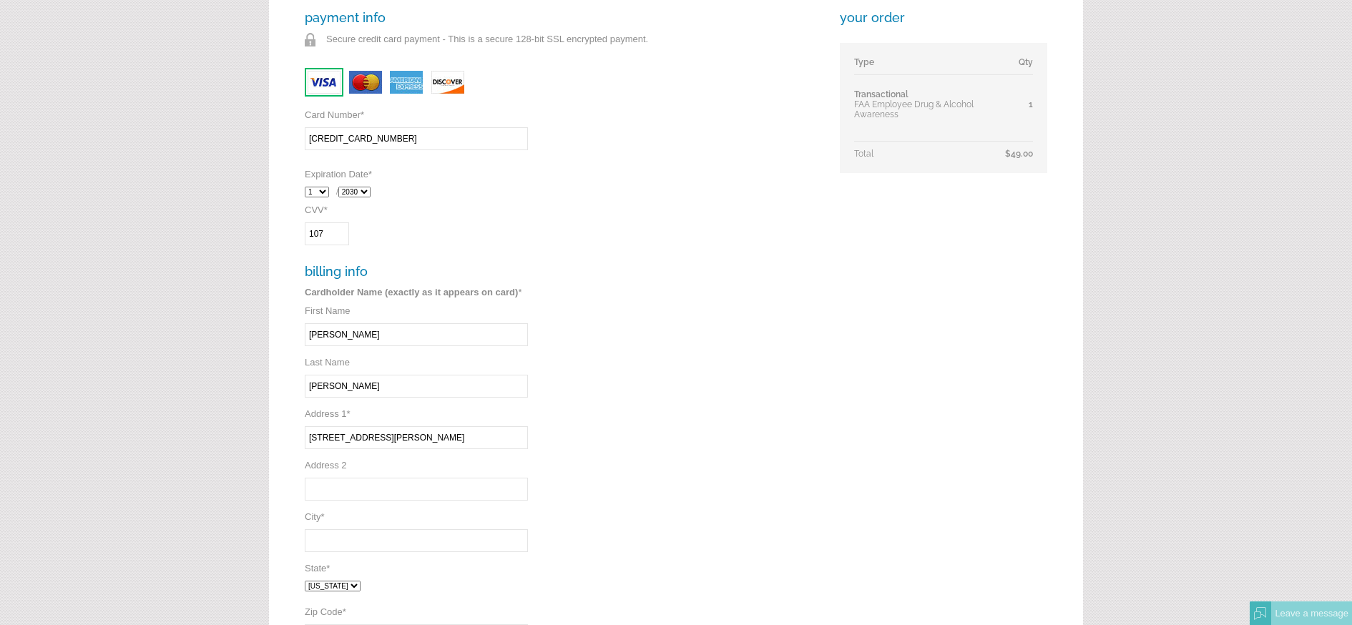
type input "4696 Josephine St"
click at [416, 544] on input "City *" at bounding box center [416, 540] width 223 height 23
type input "Denver"
select select "CO"
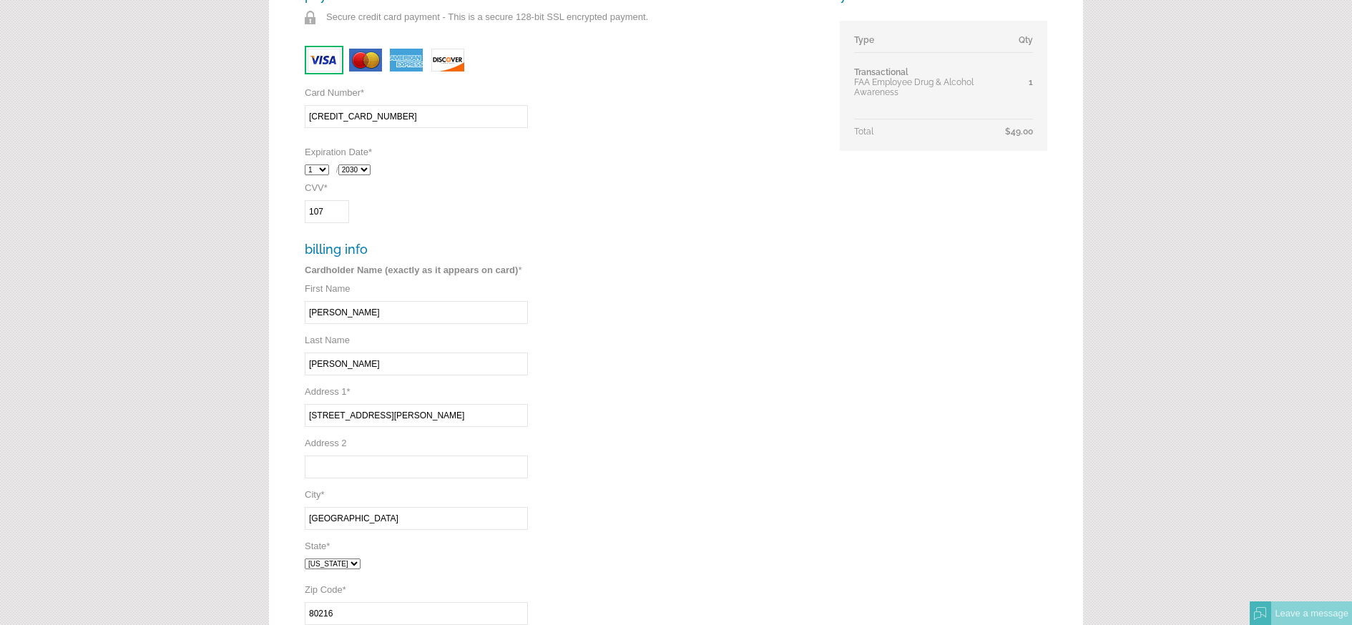
type input "80216"
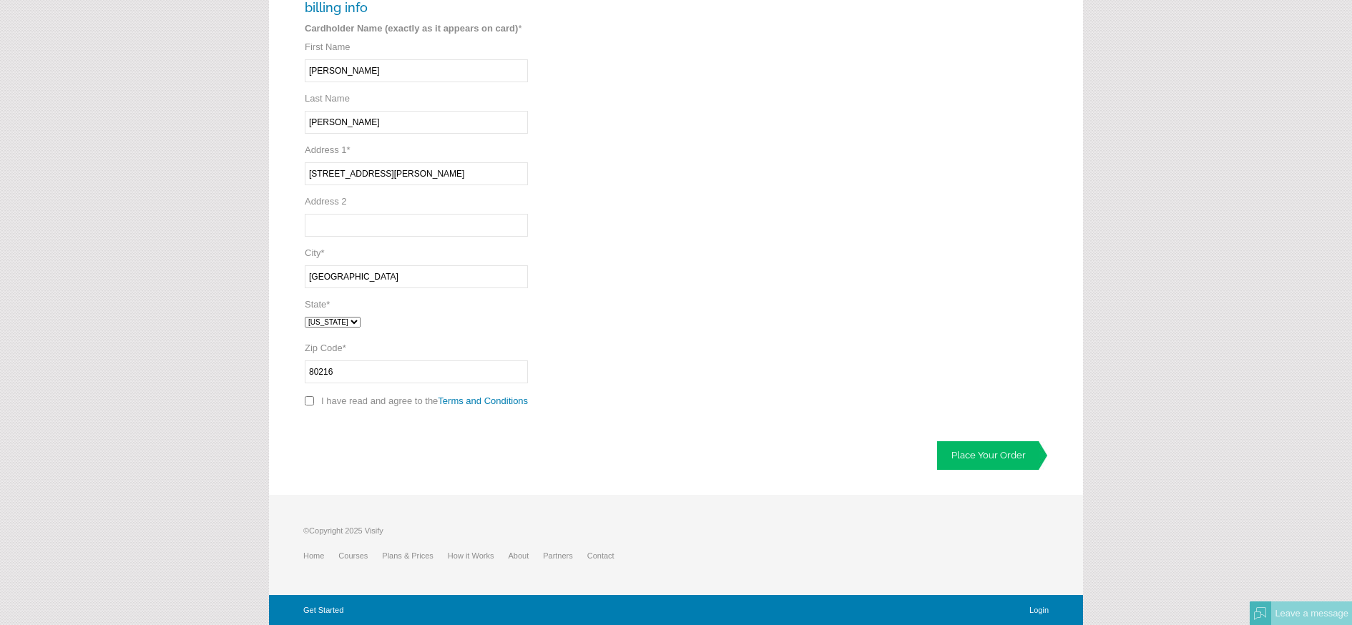
click at [320, 401] on p "I have read and agree to the Terms and Conditions Required" at bounding box center [562, 404] width 515 height 21
click at [311, 398] on input "checkbox" at bounding box center [309, 400] width 9 height 9
checkbox input "true"
click at [979, 458] on link "Place Your Order" at bounding box center [992, 455] width 110 height 29
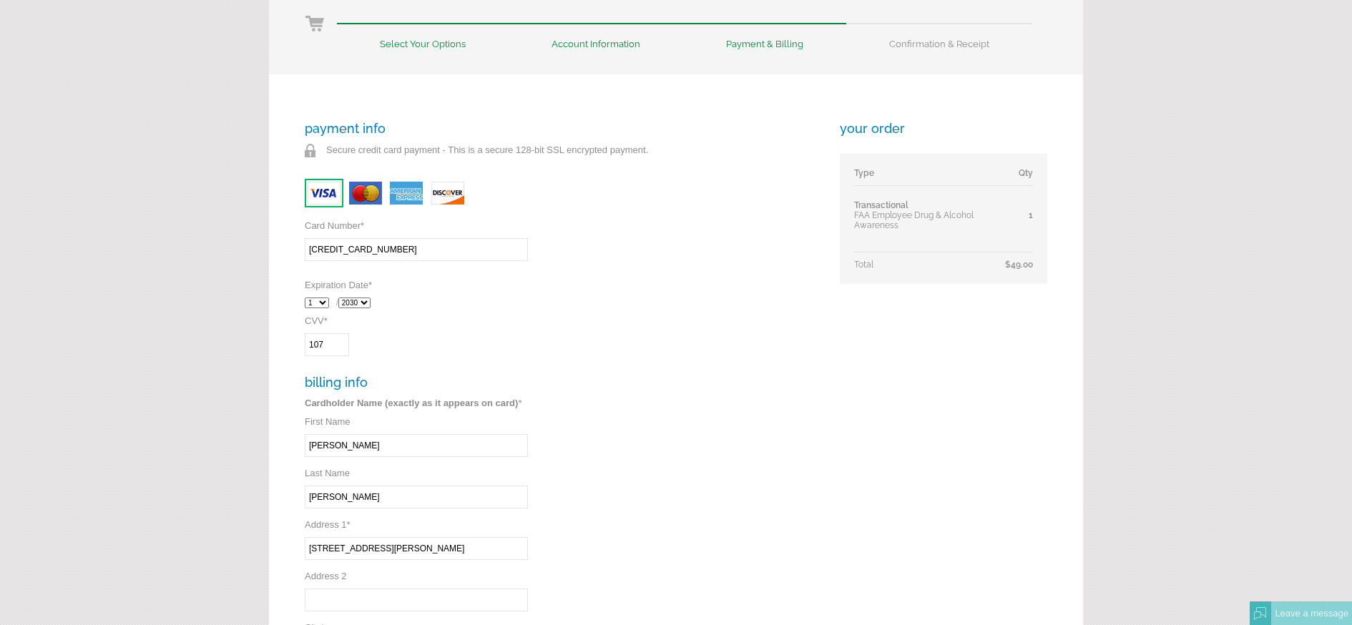
scroll to position [0, 0]
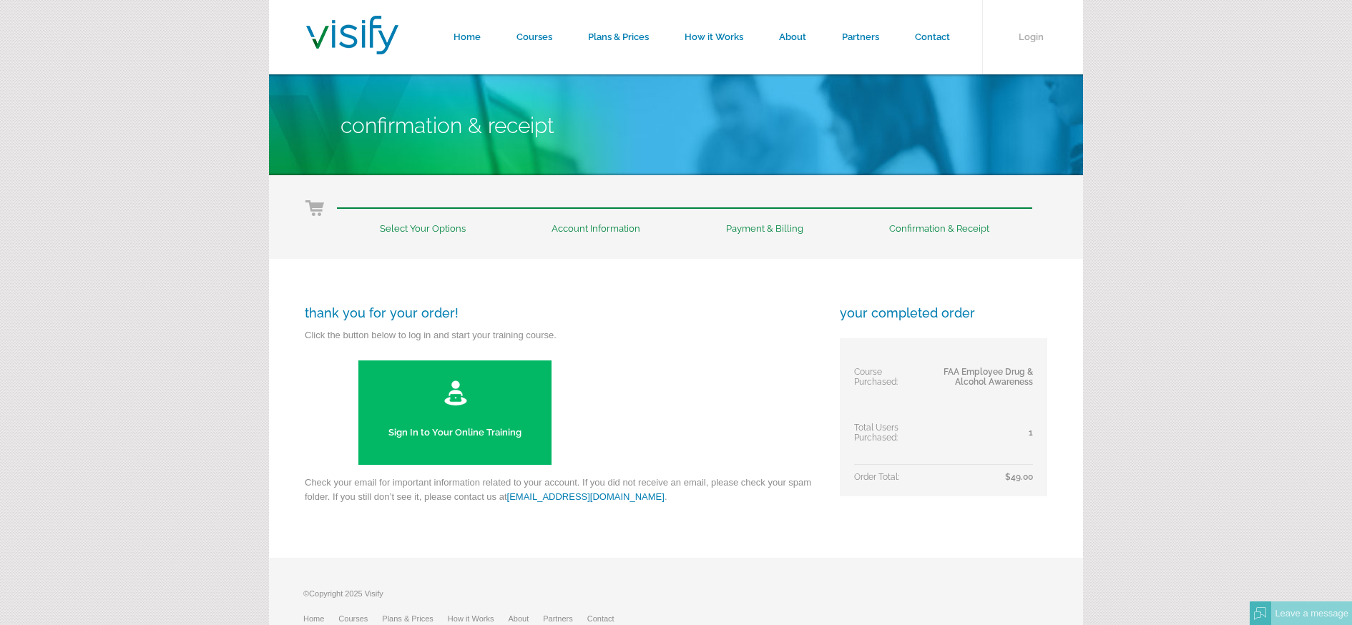
click at [466, 396] on img at bounding box center [455, 392] width 25 height 29
